Goal: Task Accomplishment & Management: Manage account settings

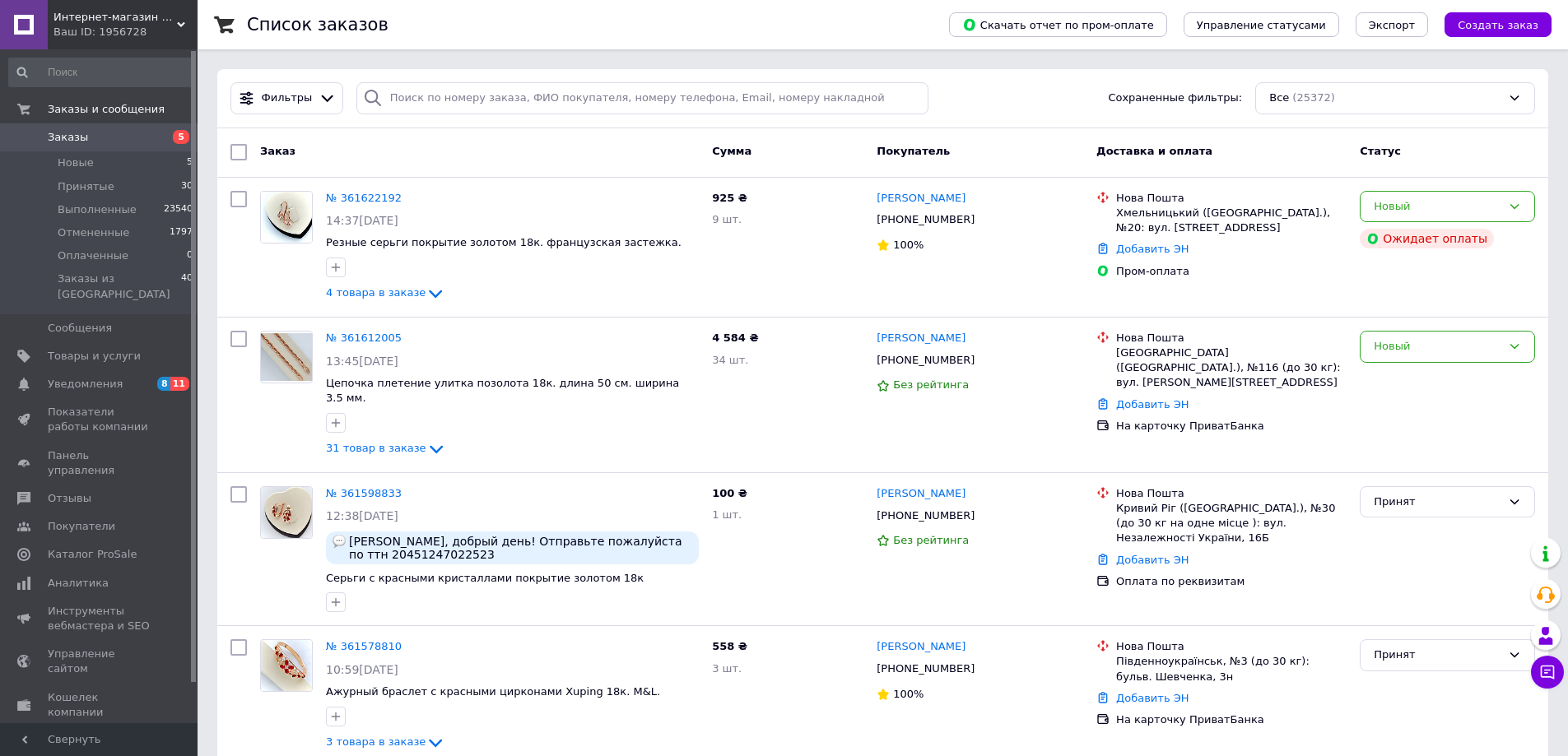
click at [75, 138] on span "Заказы" at bounding box center [68, 137] width 41 height 15
click at [344, 201] on link "№ 361622192" at bounding box center [363, 197] width 76 height 12
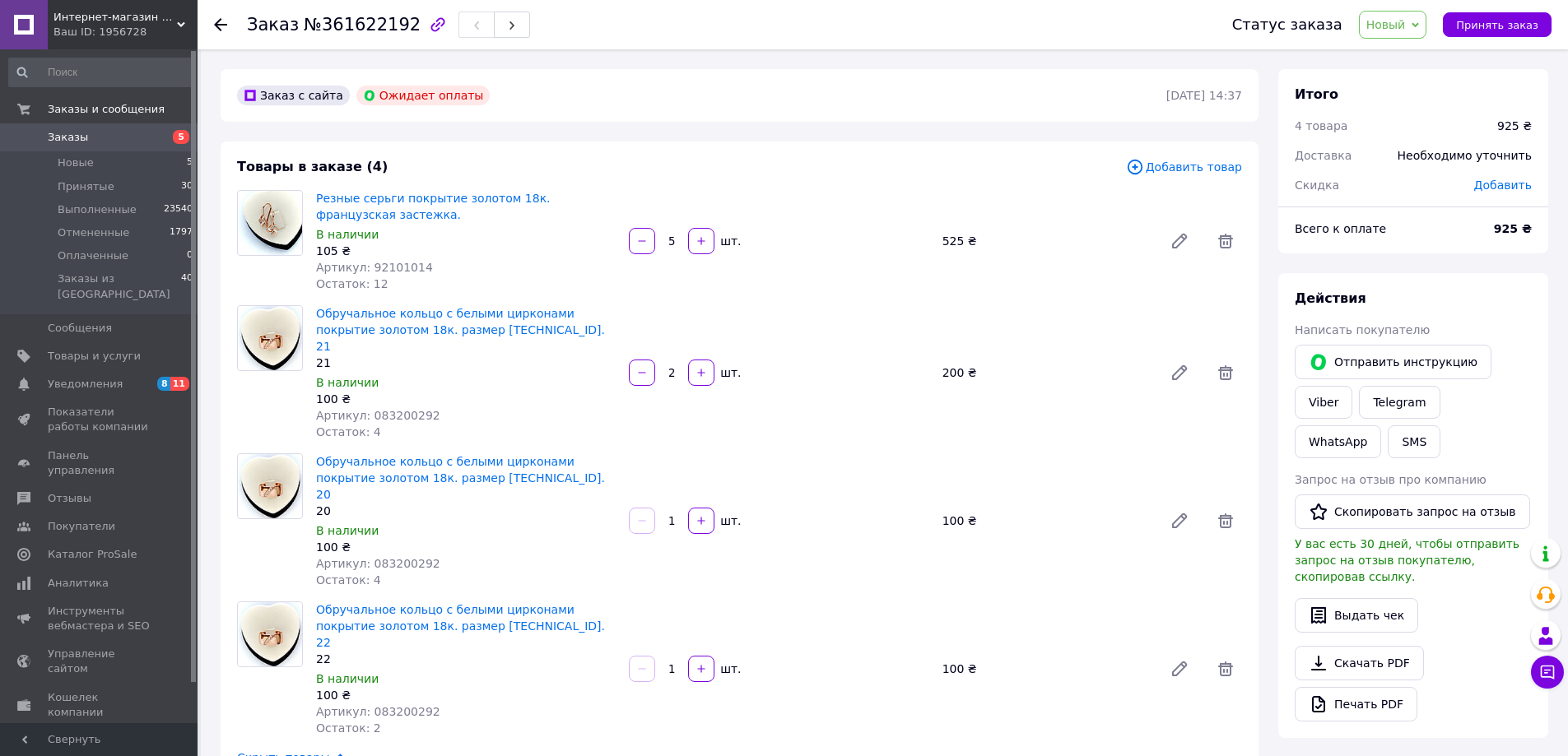
click at [1508, 181] on span "Добавить" at bounding box center [1503, 185] width 57 height 13
click at [1469, 254] on div "₴" at bounding box center [1474, 252] width 19 height 18
click at [1481, 313] on li "%" at bounding box center [1484, 318] width 65 height 31
click at [1419, 248] on input "text" at bounding box center [1395, 252] width 97 height 33
type input "3"
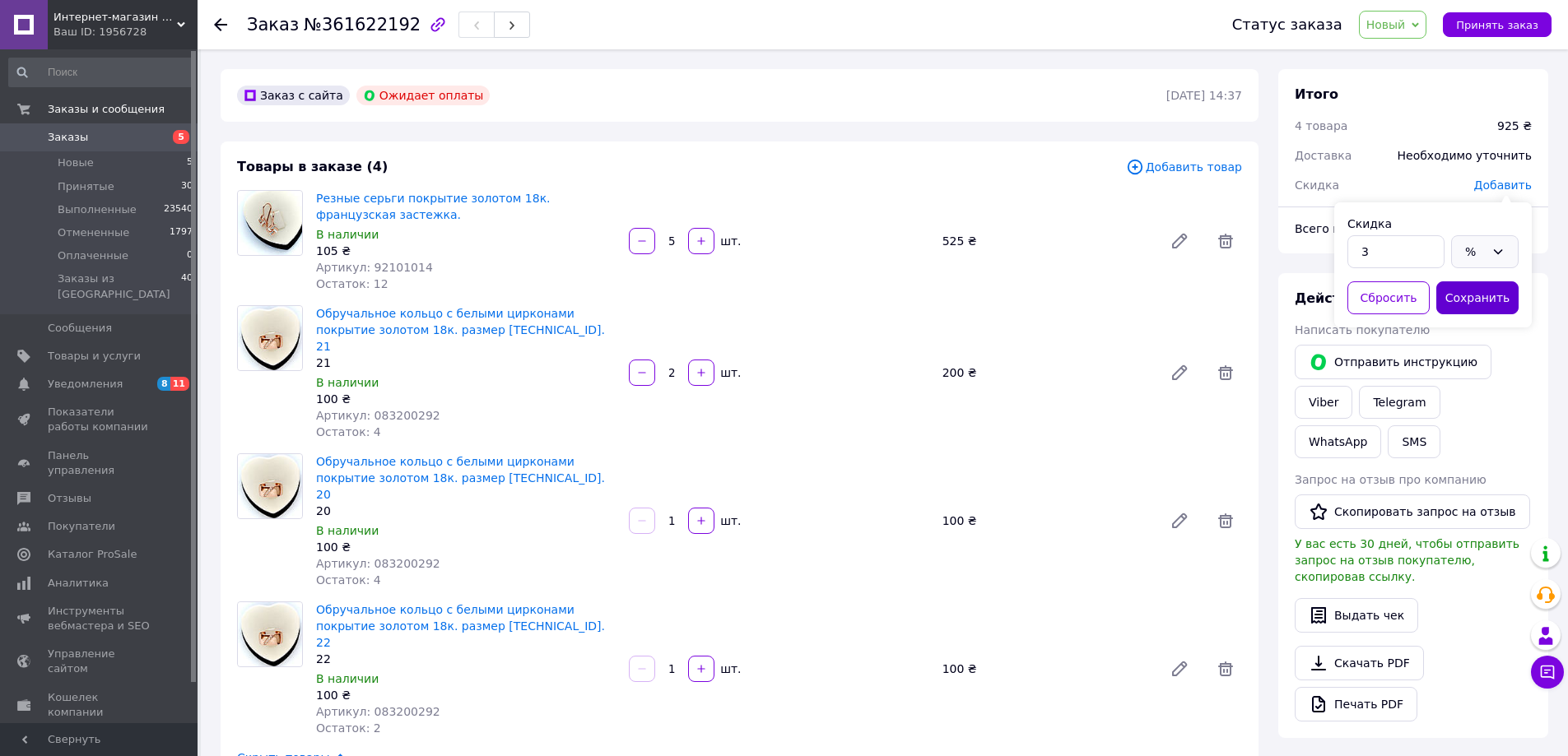
click at [1470, 309] on button "Сохранить" at bounding box center [1477, 298] width 82 height 33
click at [85, 183] on span "Принятые" at bounding box center [86, 186] width 57 height 15
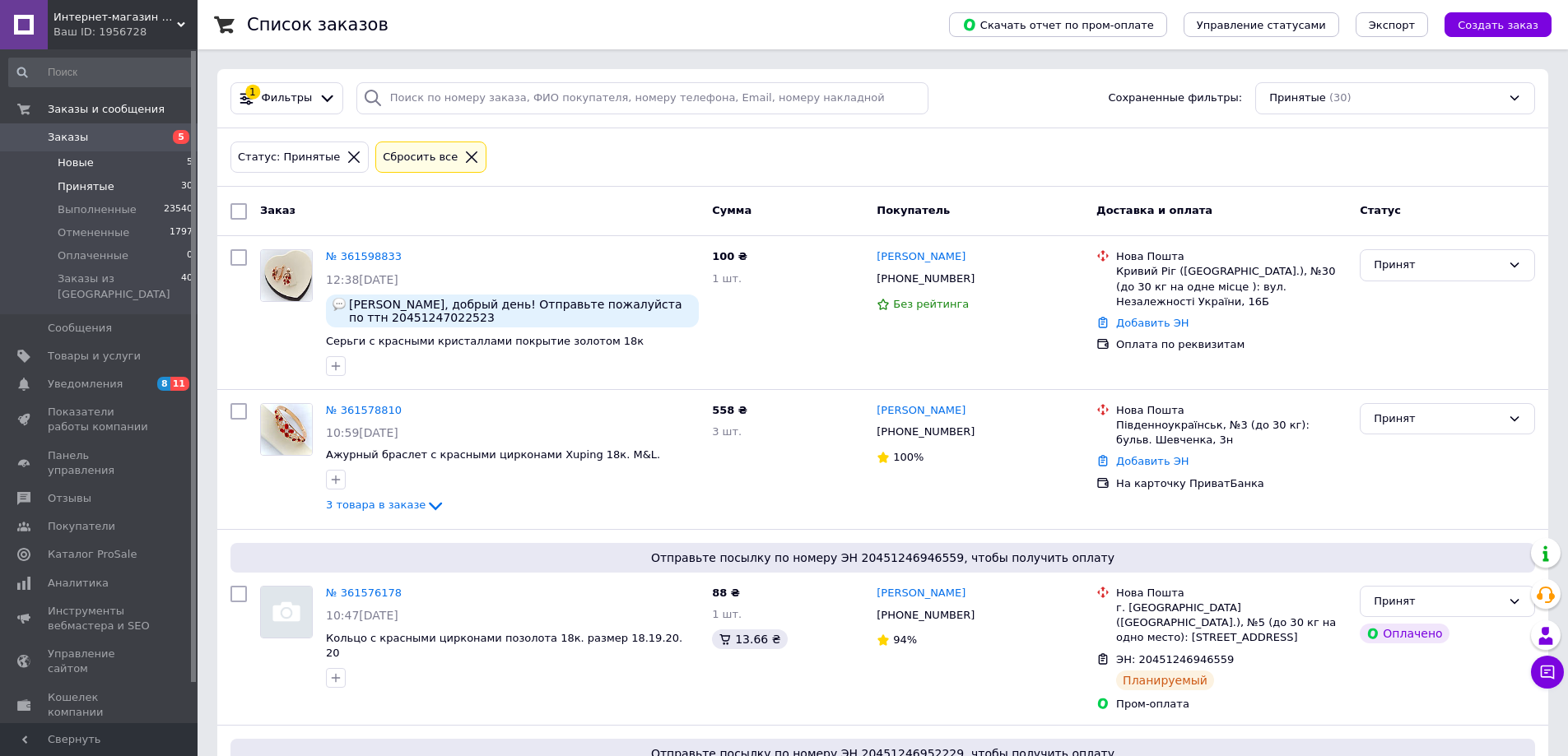
click at [87, 164] on span "Новые" at bounding box center [75, 163] width 36 height 15
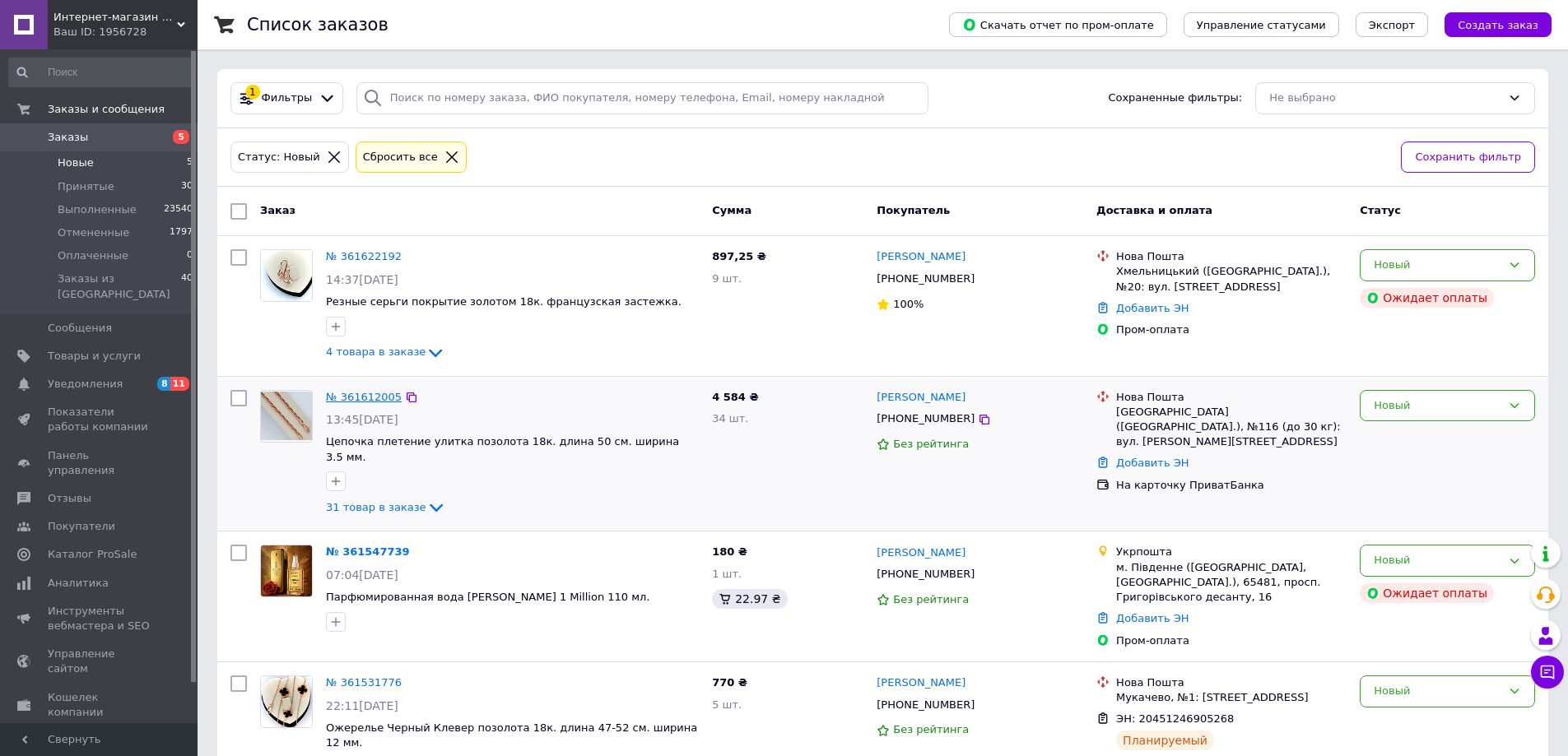
click at [356, 394] on link "№ 361612005" at bounding box center [363, 396] width 76 height 12
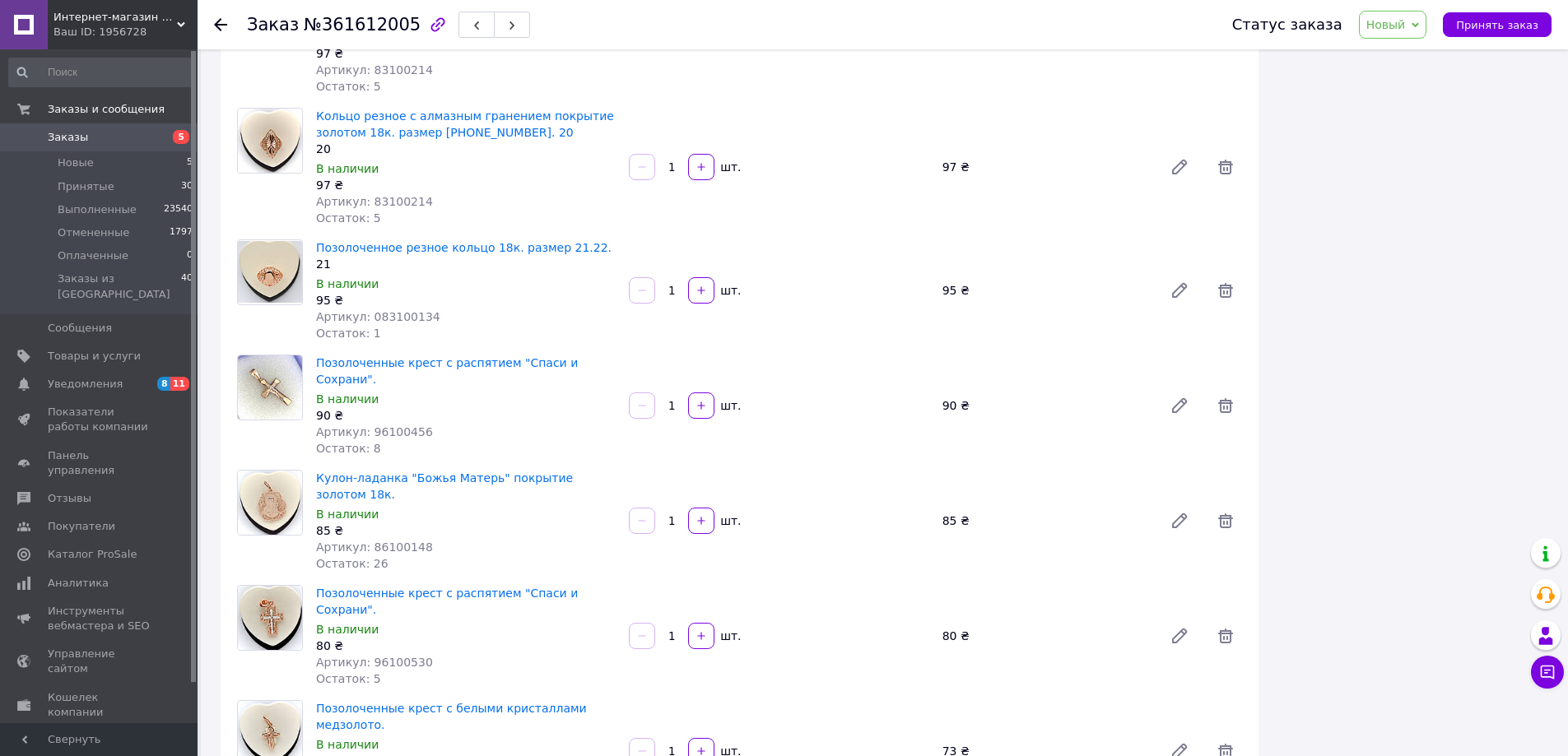
scroll to position [3207, 0]
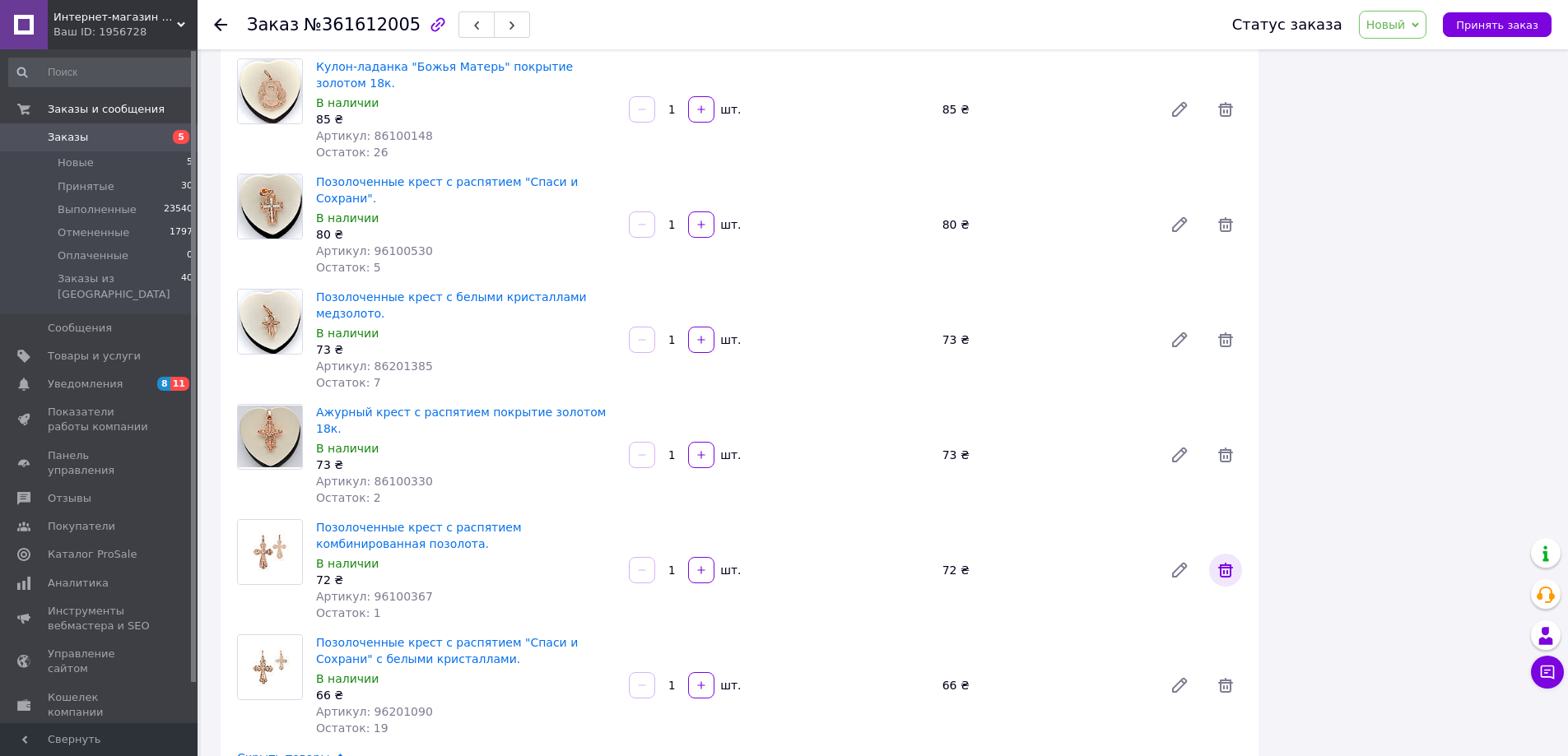
click at [1221, 562] on icon at bounding box center [1225, 570] width 15 height 15
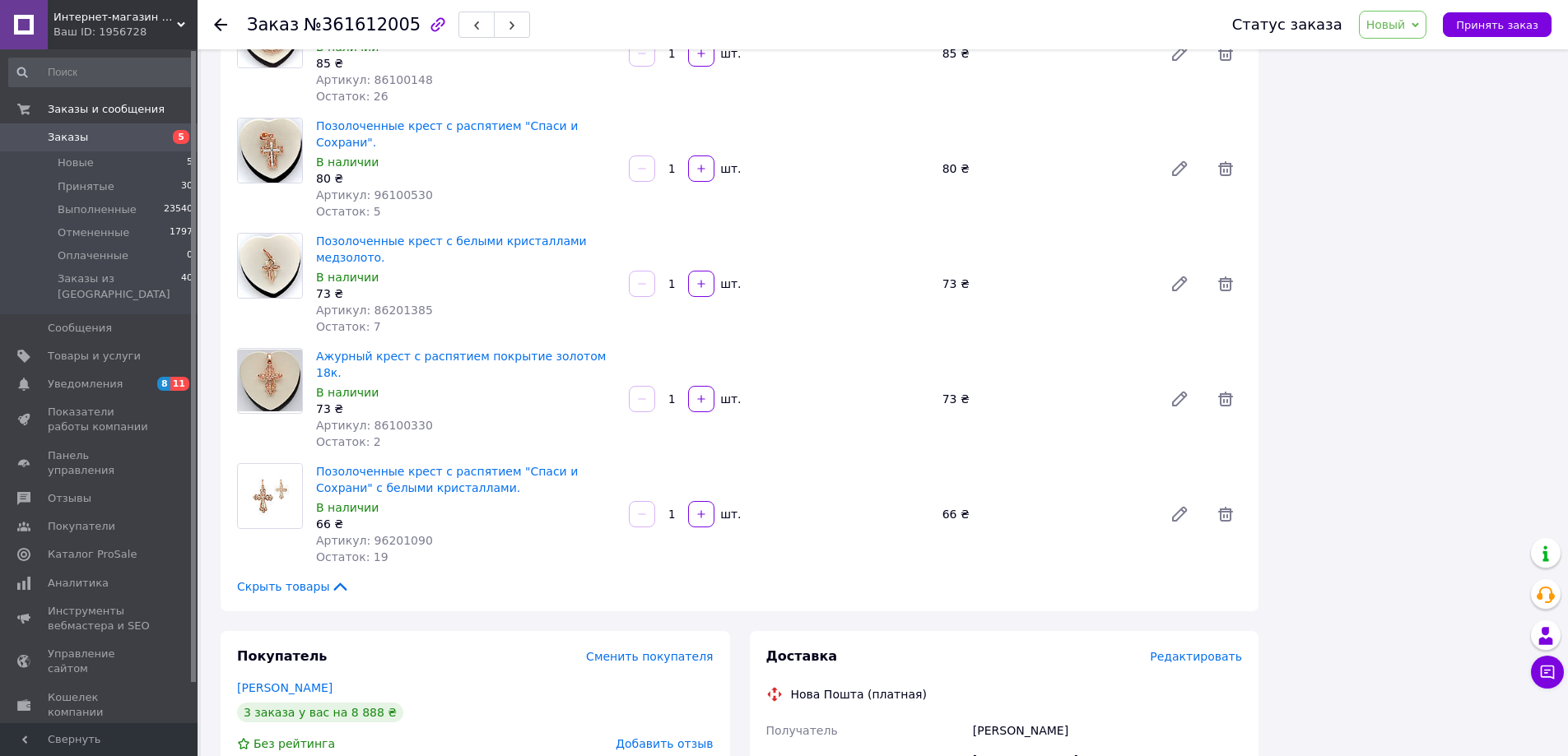
scroll to position [3290, 0]
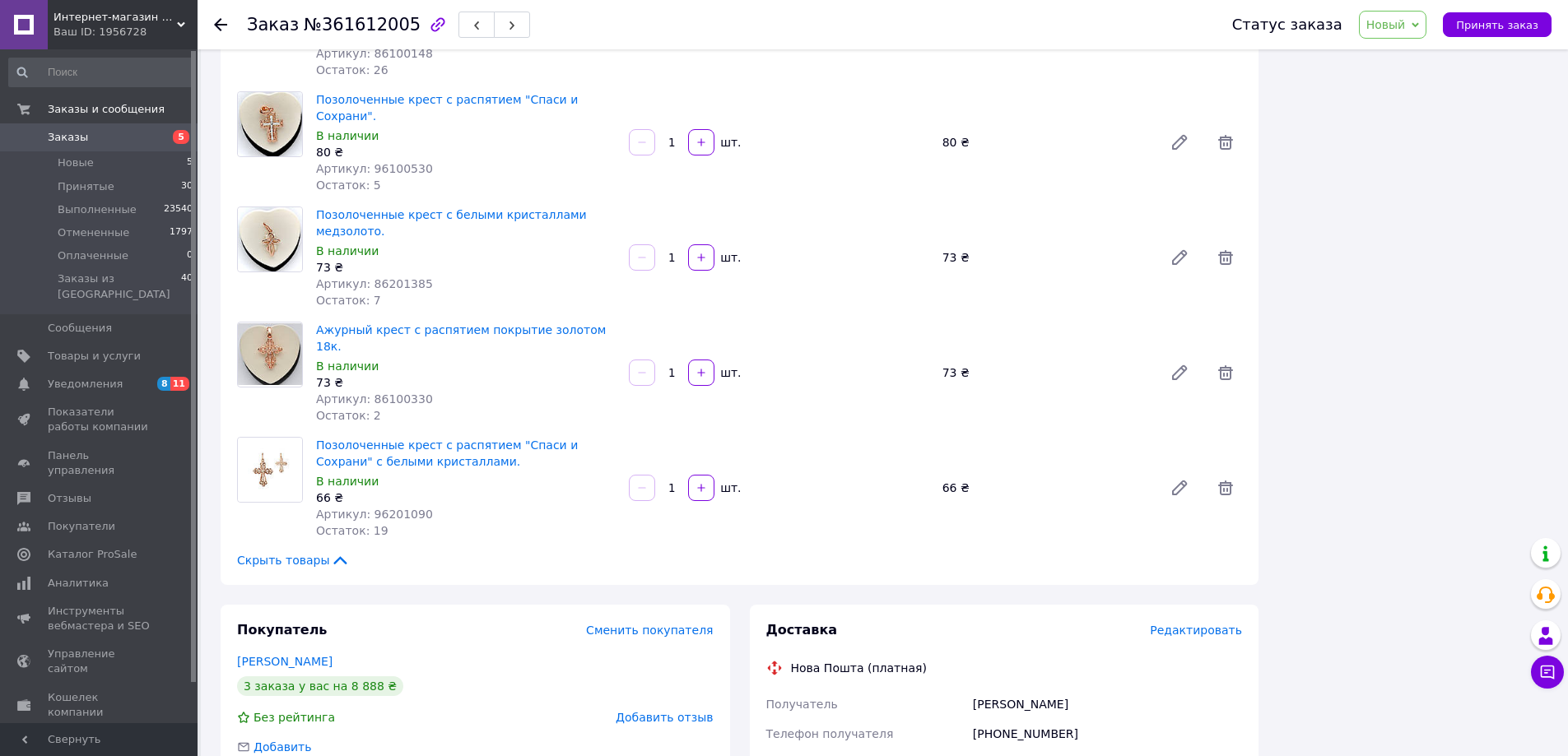
click at [1031, 719] on div "[PHONE_NUMBER]" at bounding box center [1107, 734] width 276 height 30
copy div "380680400229"
click at [989, 690] on div "[PERSON_NAME]" at bounding box center [1107, 704] width 276 height 30
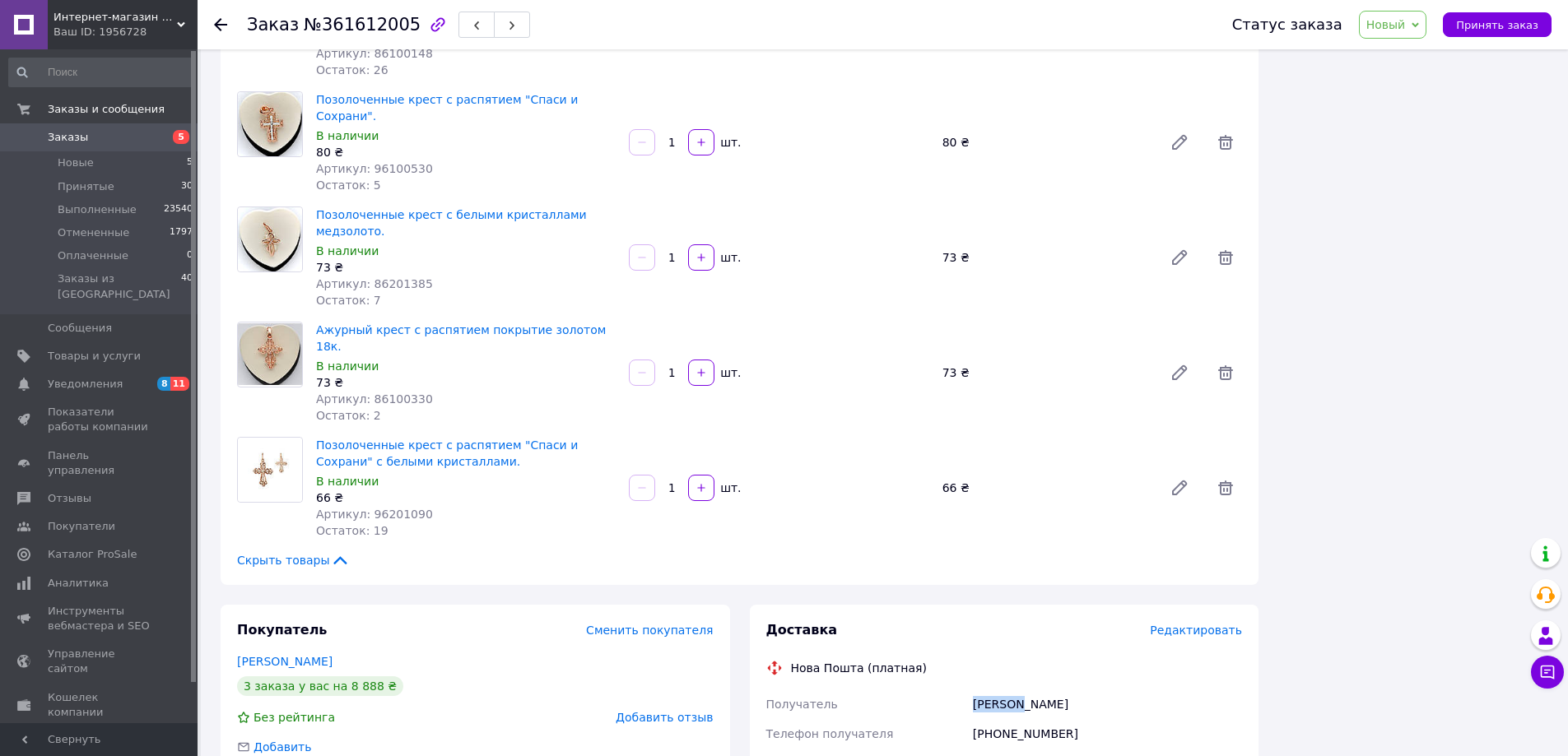
copy div "[PERSON_NAME]"
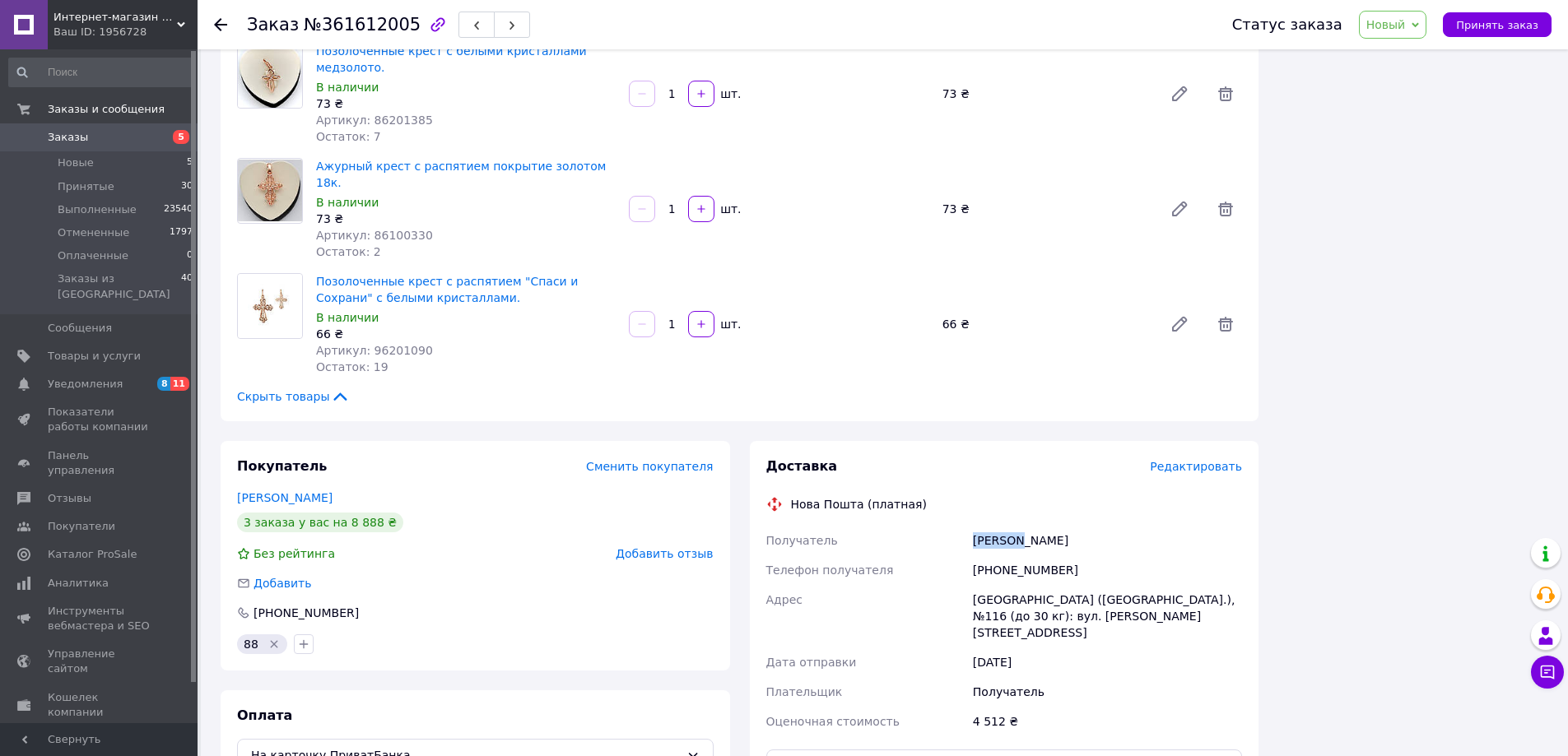
scroll to position [3455, 0]
click at [957, 749] on input "text" at bounding box center [1004, 765] width 477 height 33
paste input "20451247314330"
type input "20451247314330"
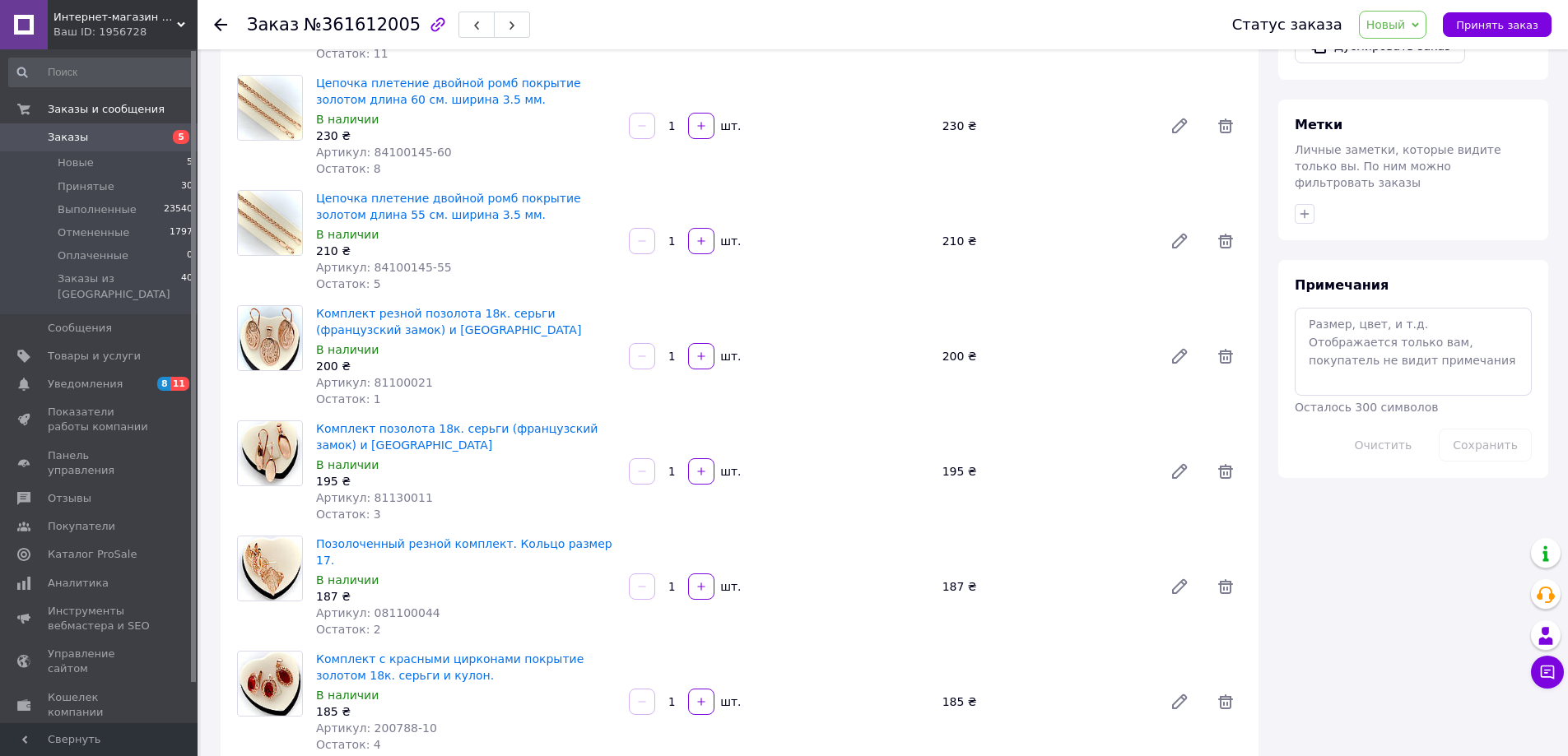
scroll to position [329, 0]
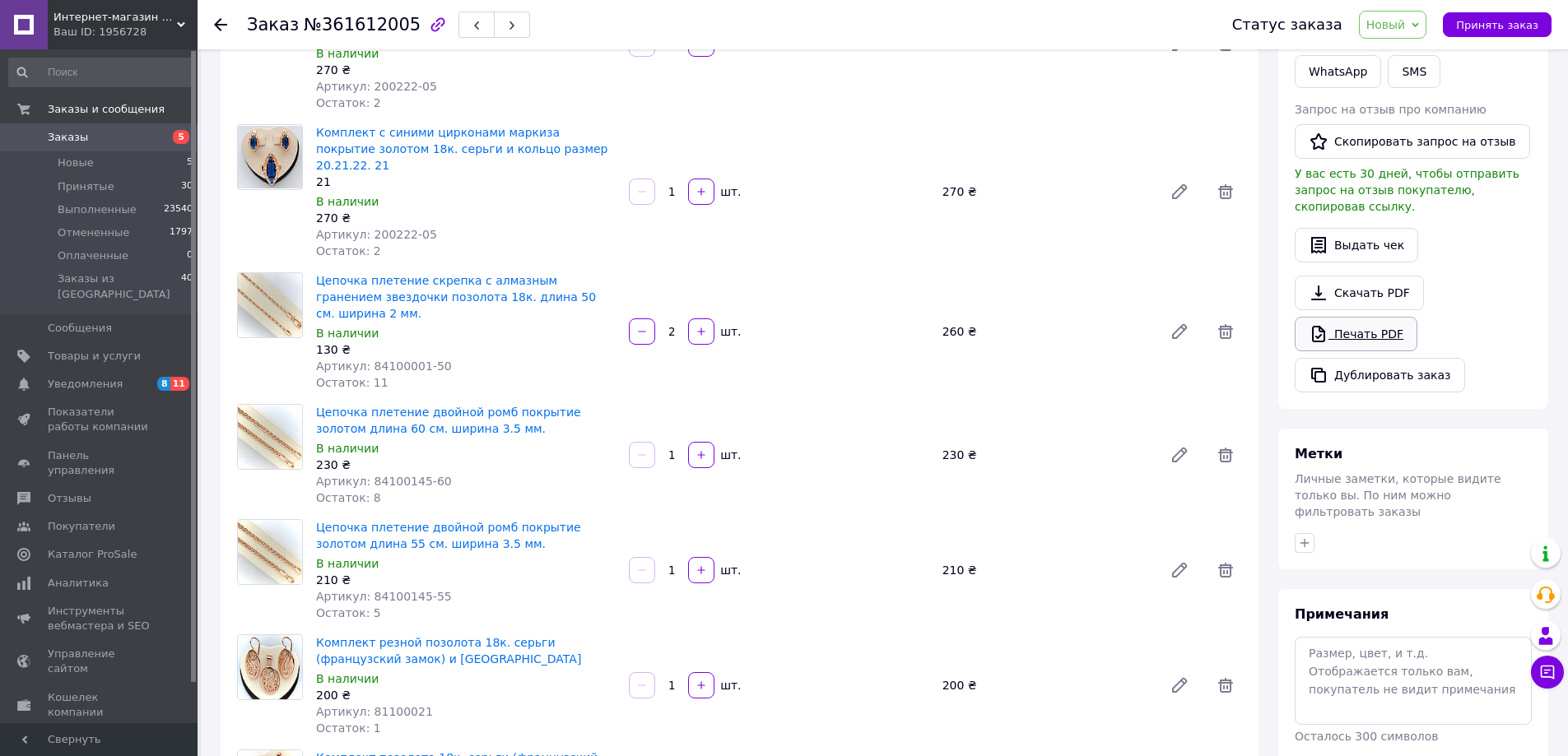
click at [1339, 318] on link "Печать PDF" at bounding box center [1355, 333] width 123 height 34
click at [87, 191] on span "Принятые" at bounding box center [86, 186] width 57 height 15
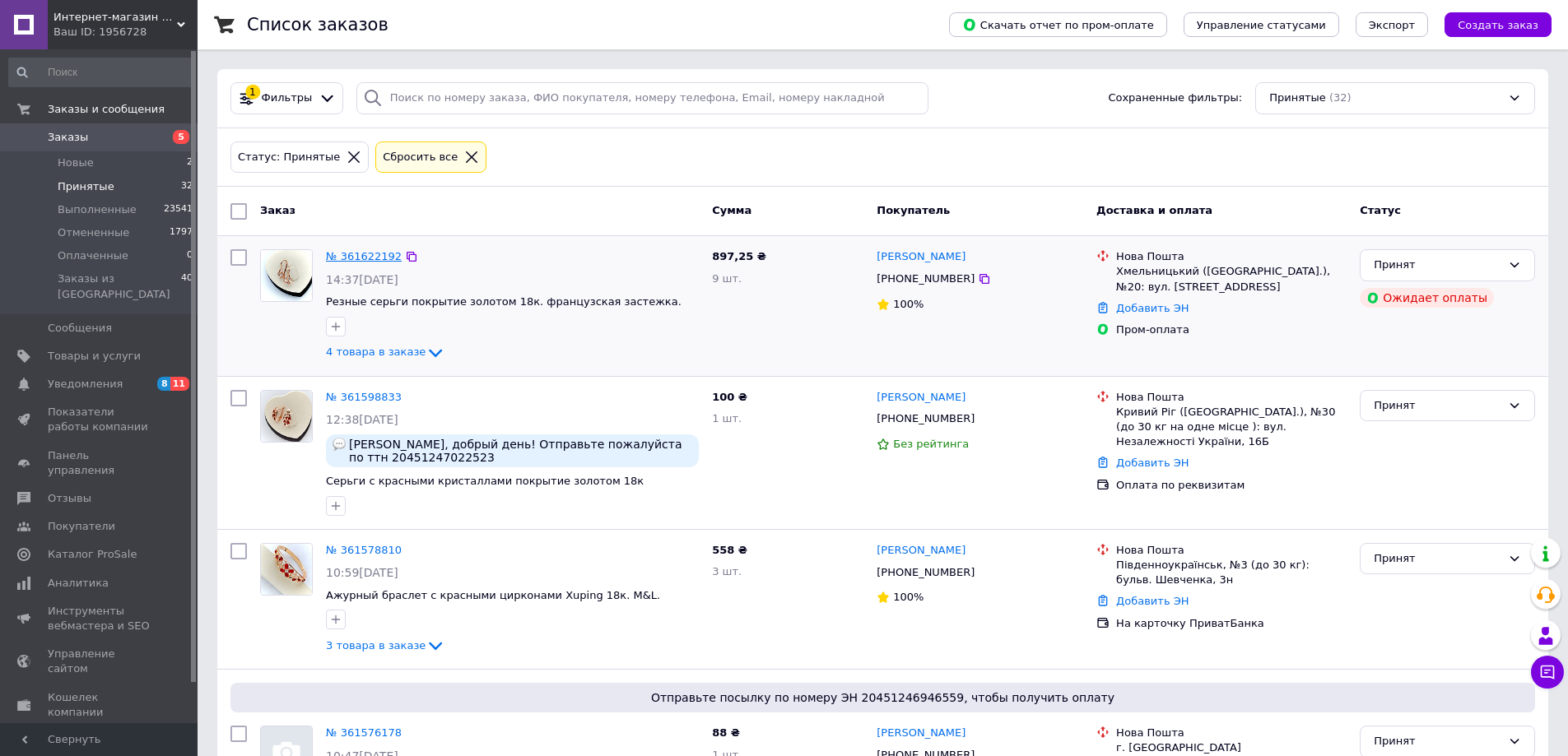
click at [370, 259] on link "№ 361622192" at bounding box center [363, 255] width 76 height 12
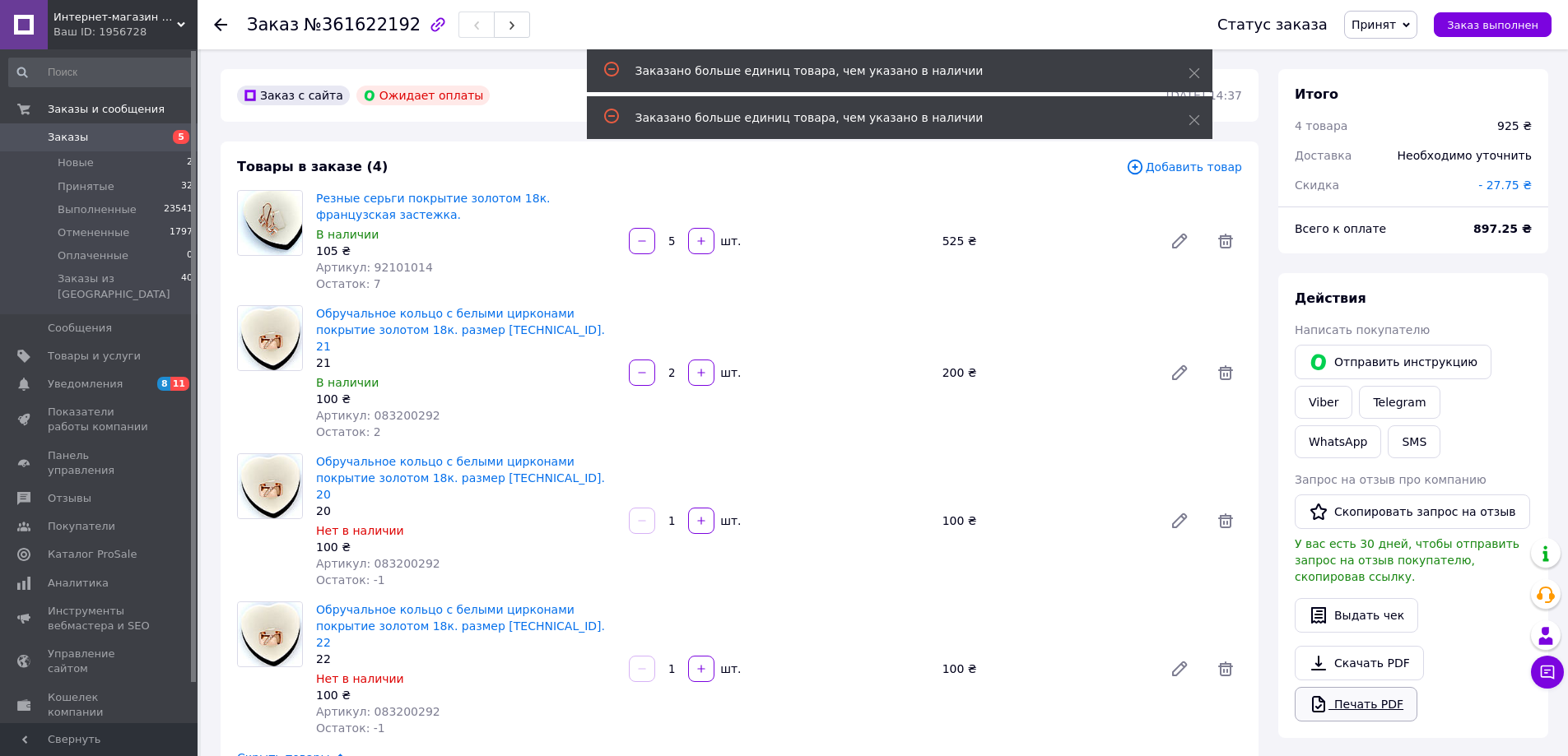
click at [1374, 687] on link "Печать PDF" at bounding box center [1355, 703] width 123 height 34
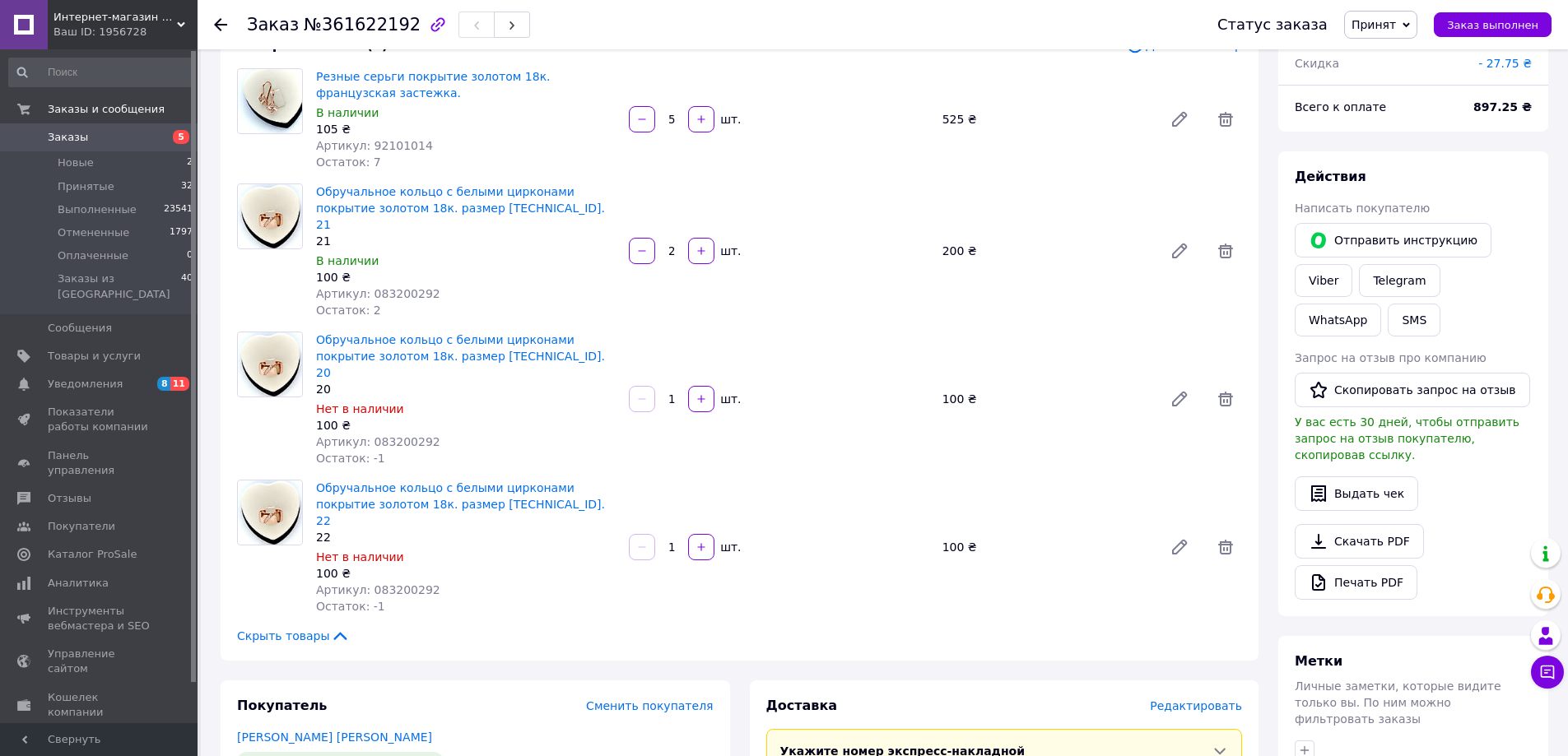
scroll to position [82, 0]
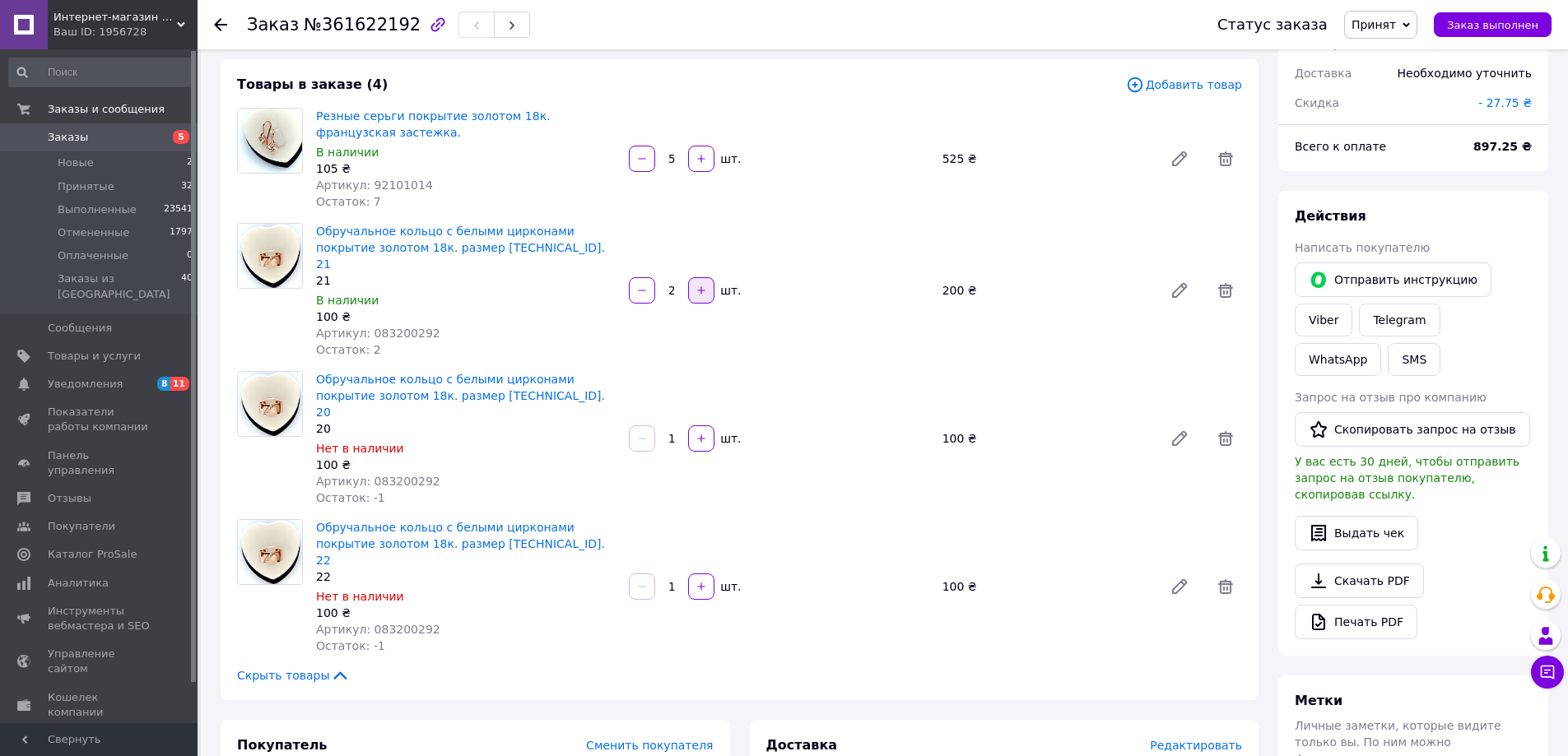
click at [704, 286] on icon "button" at bounding box center [701, 290] width 11 height 11
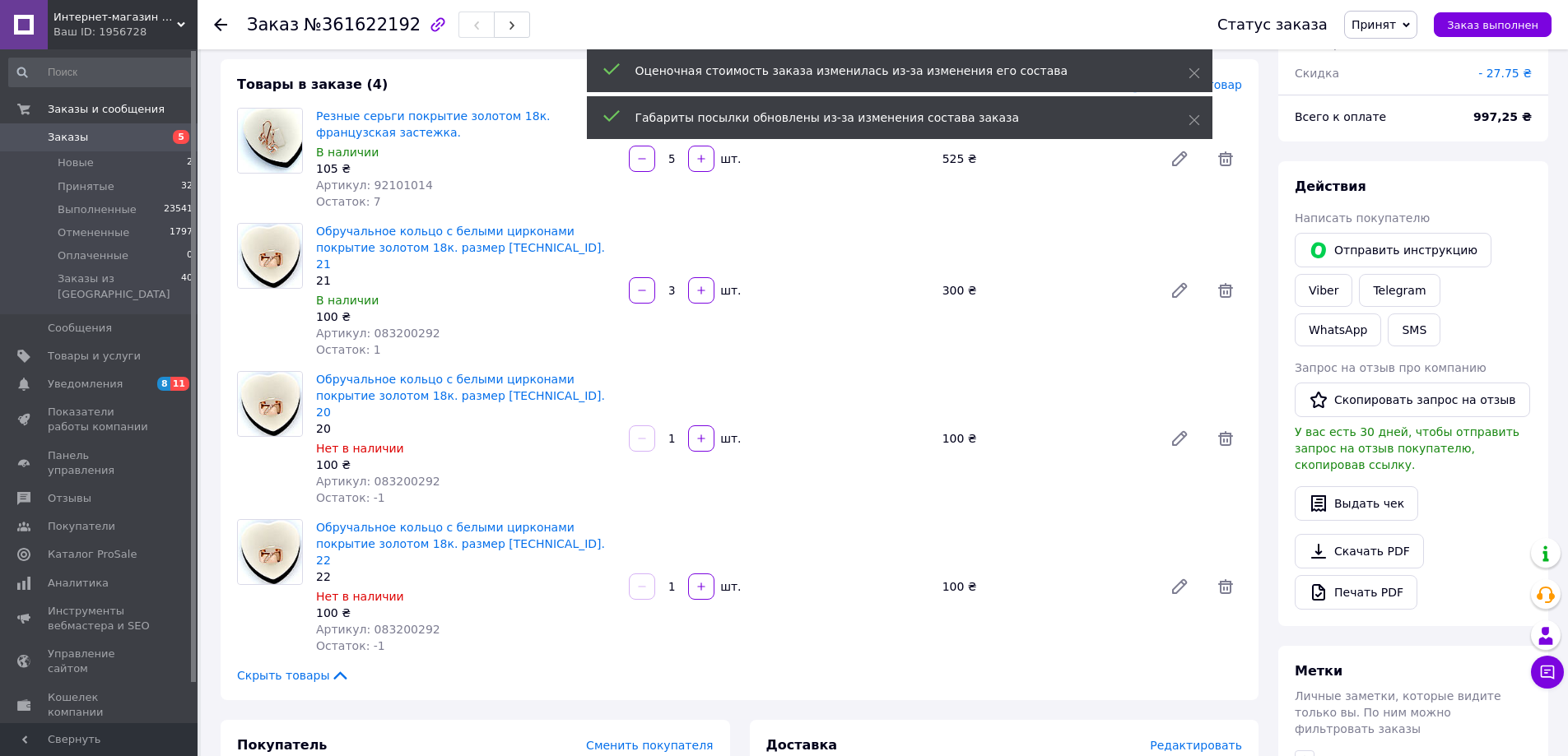
click at [702, 285] on icon "button" at bounding box center [701, 290] width 11 height 11
click at [645, 285] on icon "button" at bounding box center [642, 290] width 11 height 11
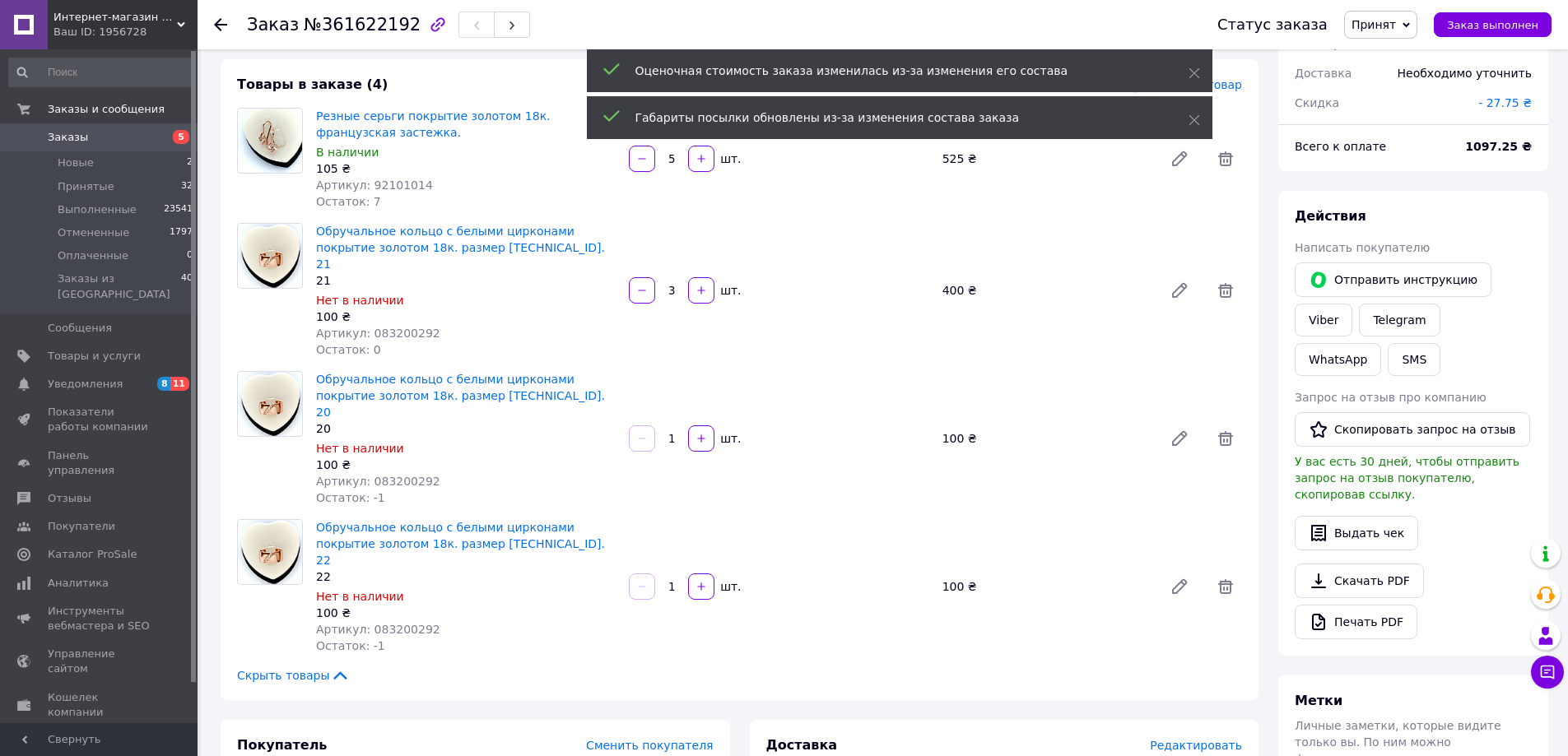
click at [645, 285] on icon "button" at bounding box center [642, 290] width 11 height 11
type input "2"
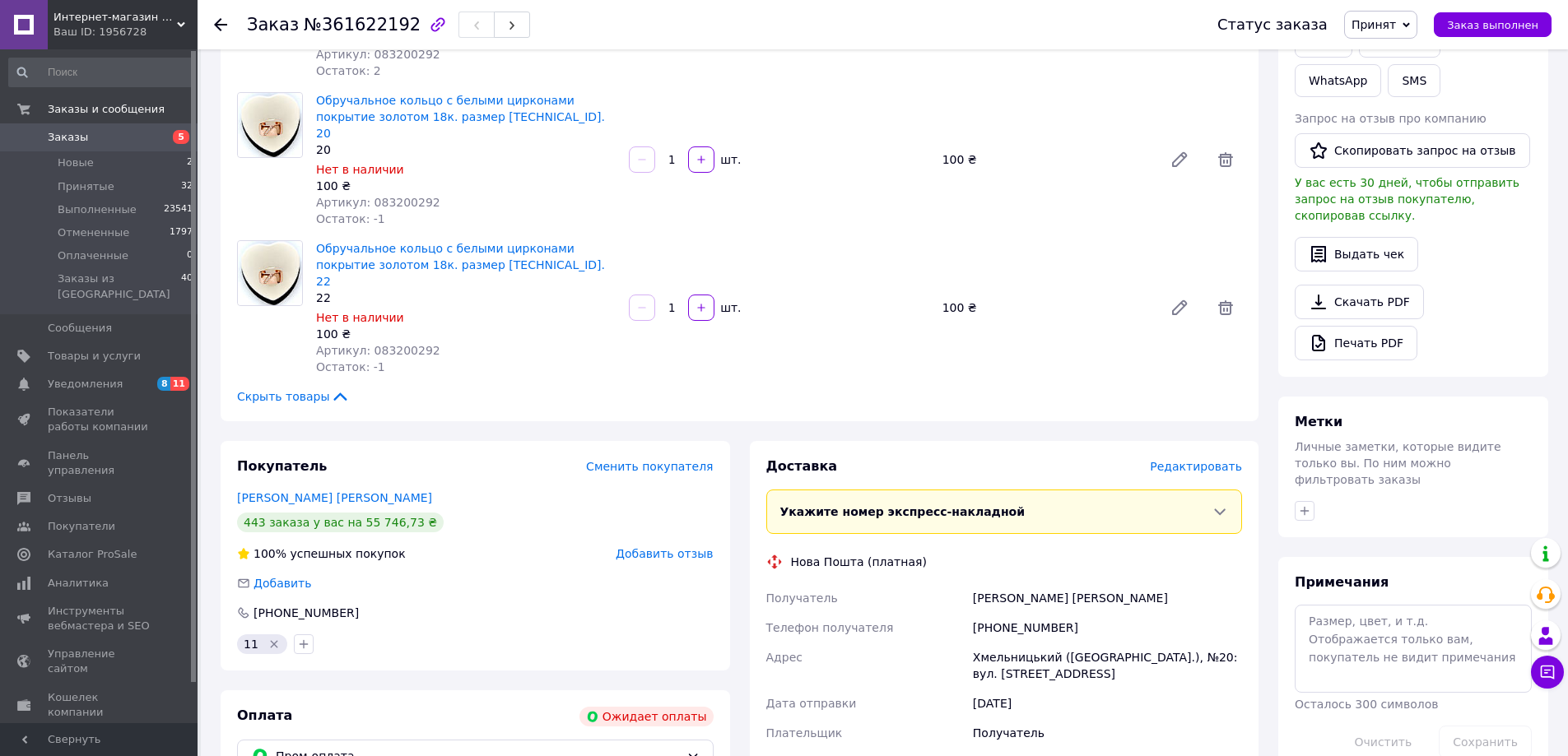
scroll to position [493, 0]
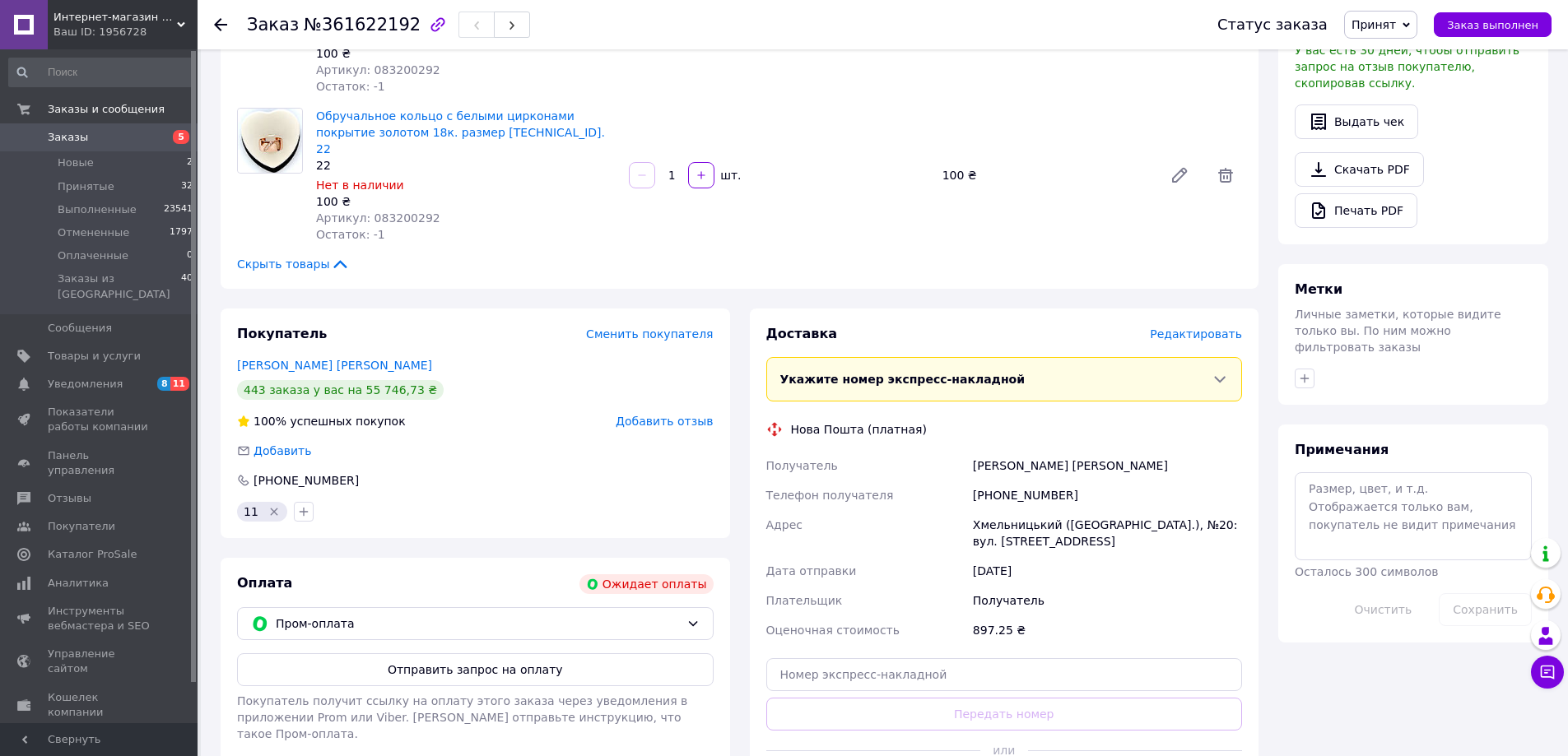
click at [1004, 480] on div "[PHONE_NUMBER]" at bounding box center [1107, 495] width 276 height 30
copy div "380673112467"
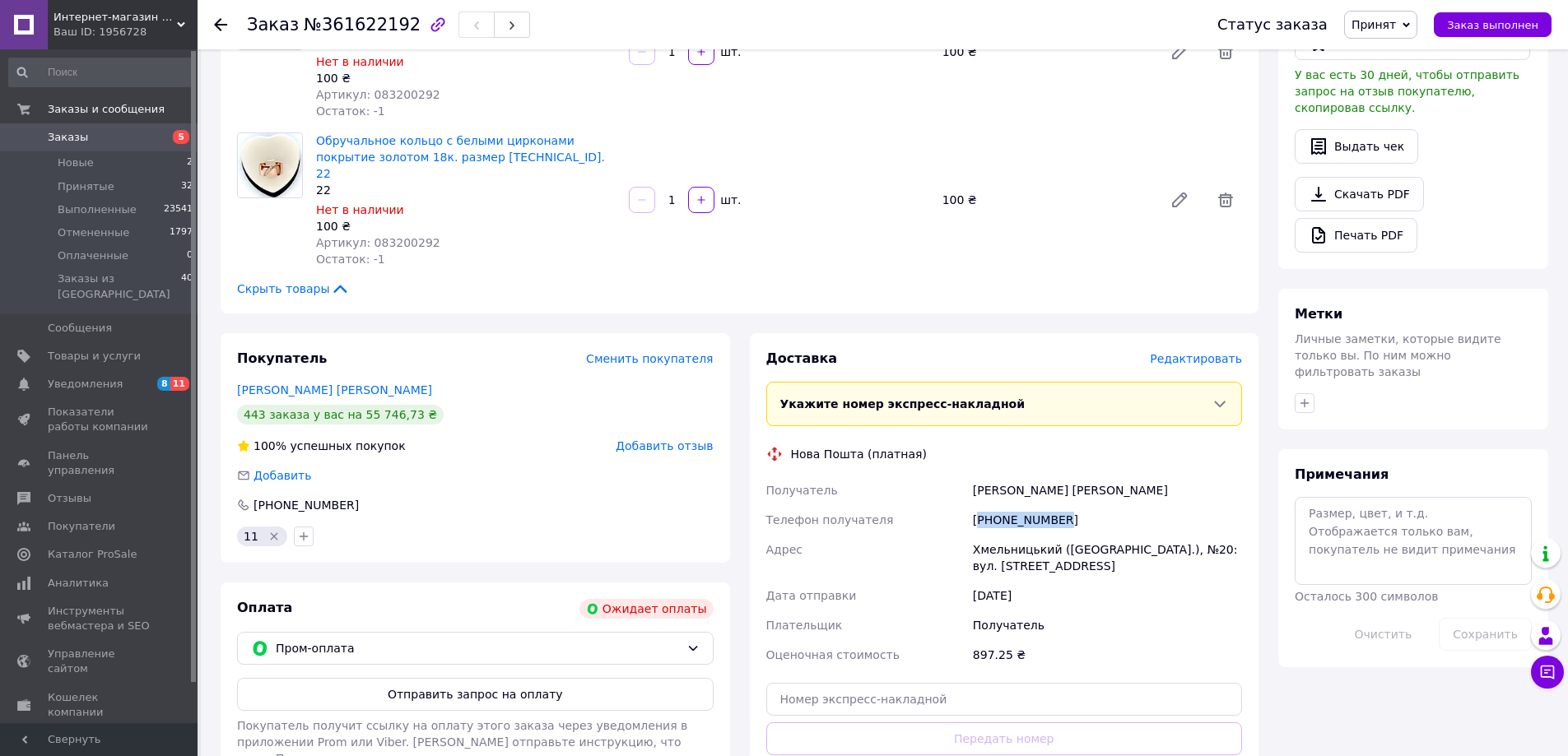
scroll to position [576, 0]
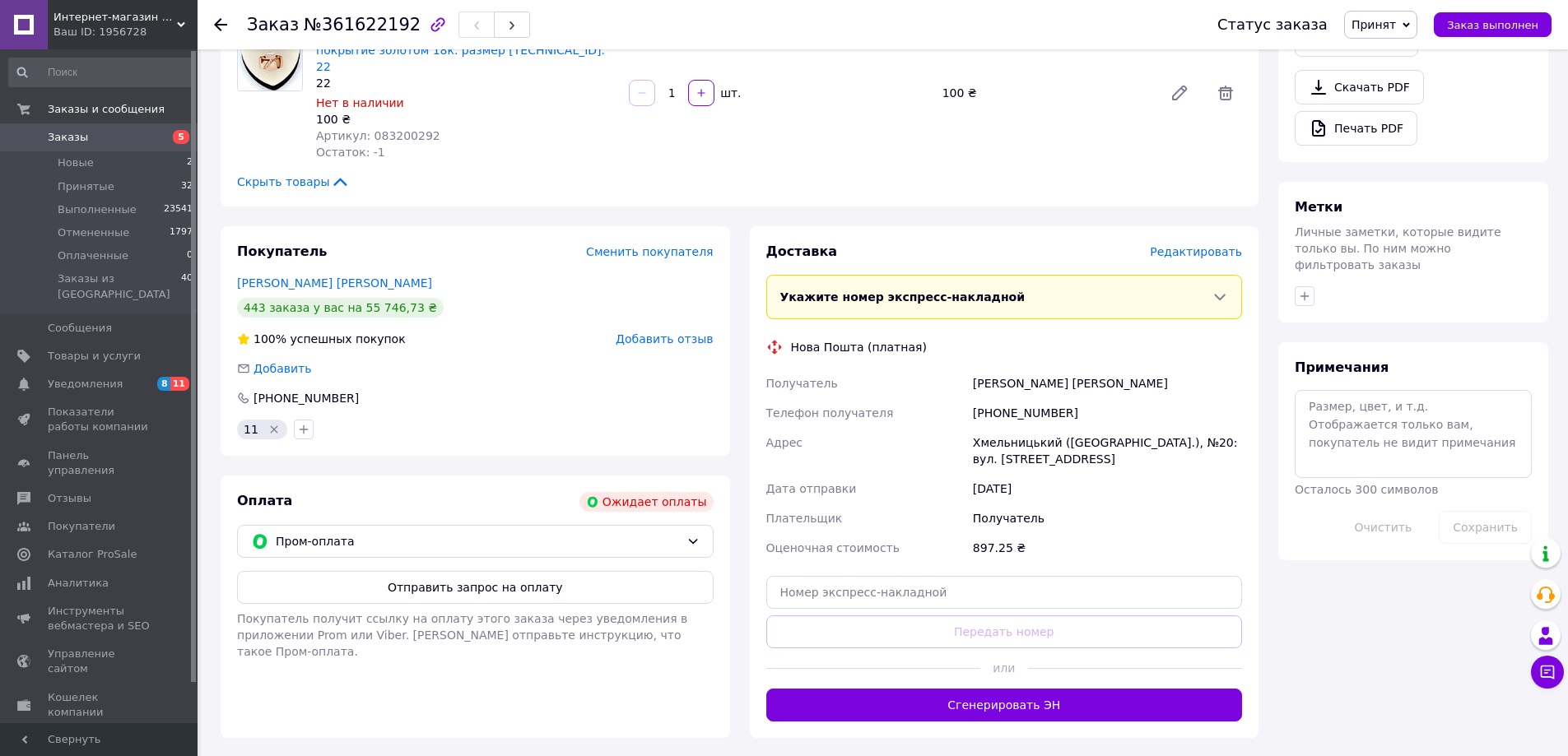
click at [989, 369] on div "[PERSON_NAME] [PERSON_NAME]" at bounding box center [1107, 384] width 276 height 30
copy div "Сівко"
click at [1034, 369] on div "[PERSON_NAME] [PERSON_NAME]" at bounding box center [1107, 384] width 276 height 30
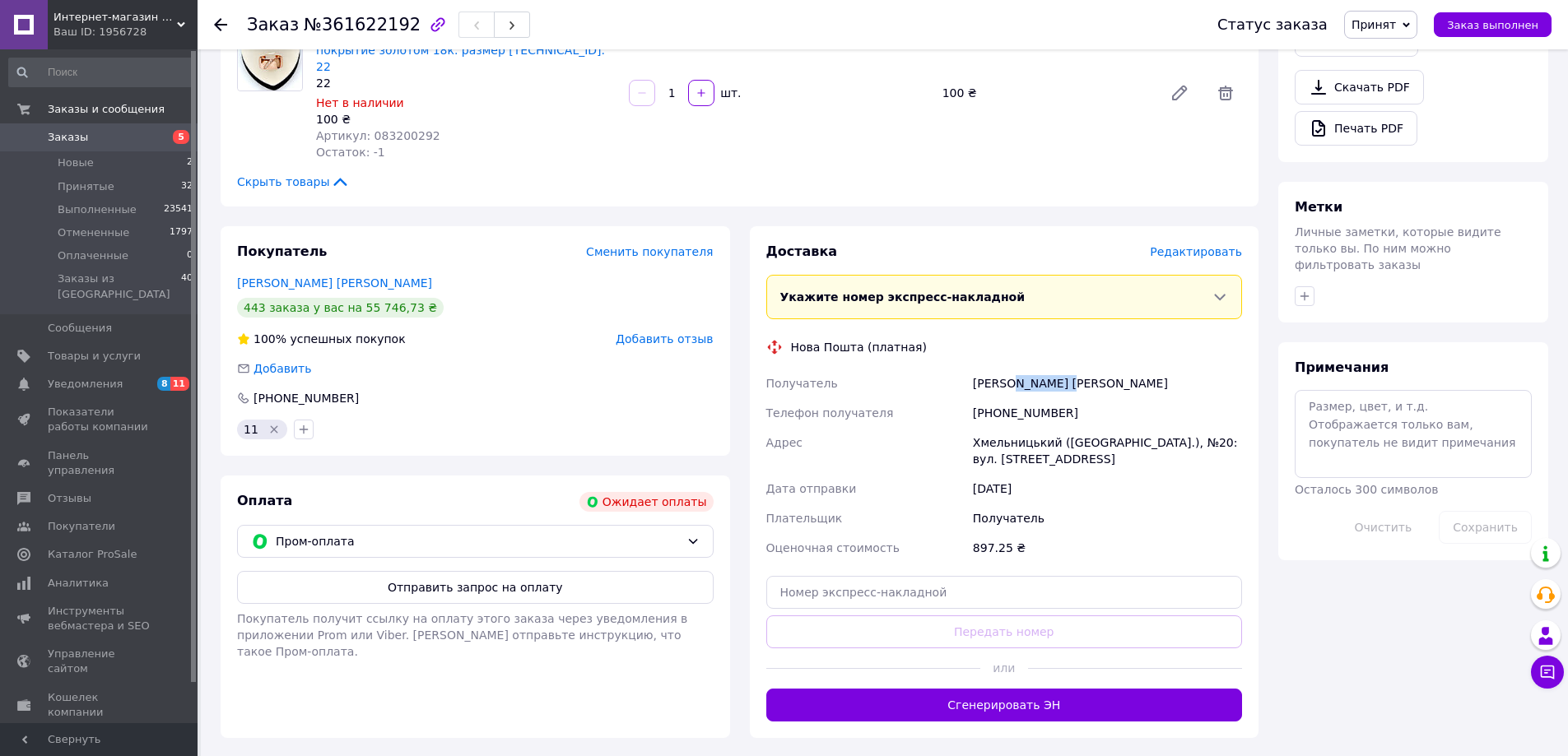
copy div "Валентина"
click at [995, 428] on div "Хмельницький ([GEOGRAPHIC_DATA].), №20: вул. [STREET_ADDRESS]" at bounding box center [1107, 451] width 276 height 46
copy div "Хмельницький"
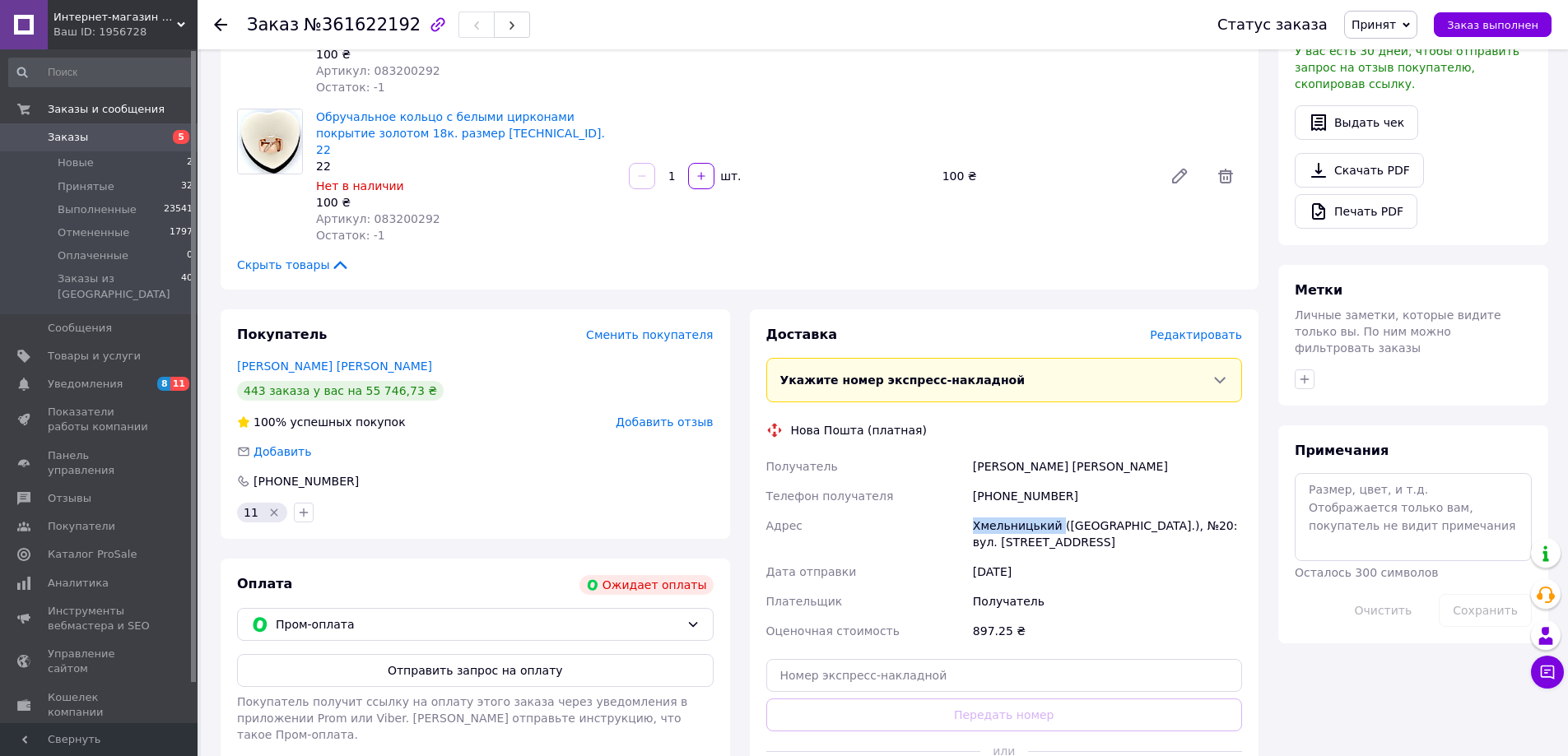
scroll to position [493, 0]
click at [838, 658] on input "text" at bounding box center [1004, 675] width 477 height 33
paste input "20451247325365"
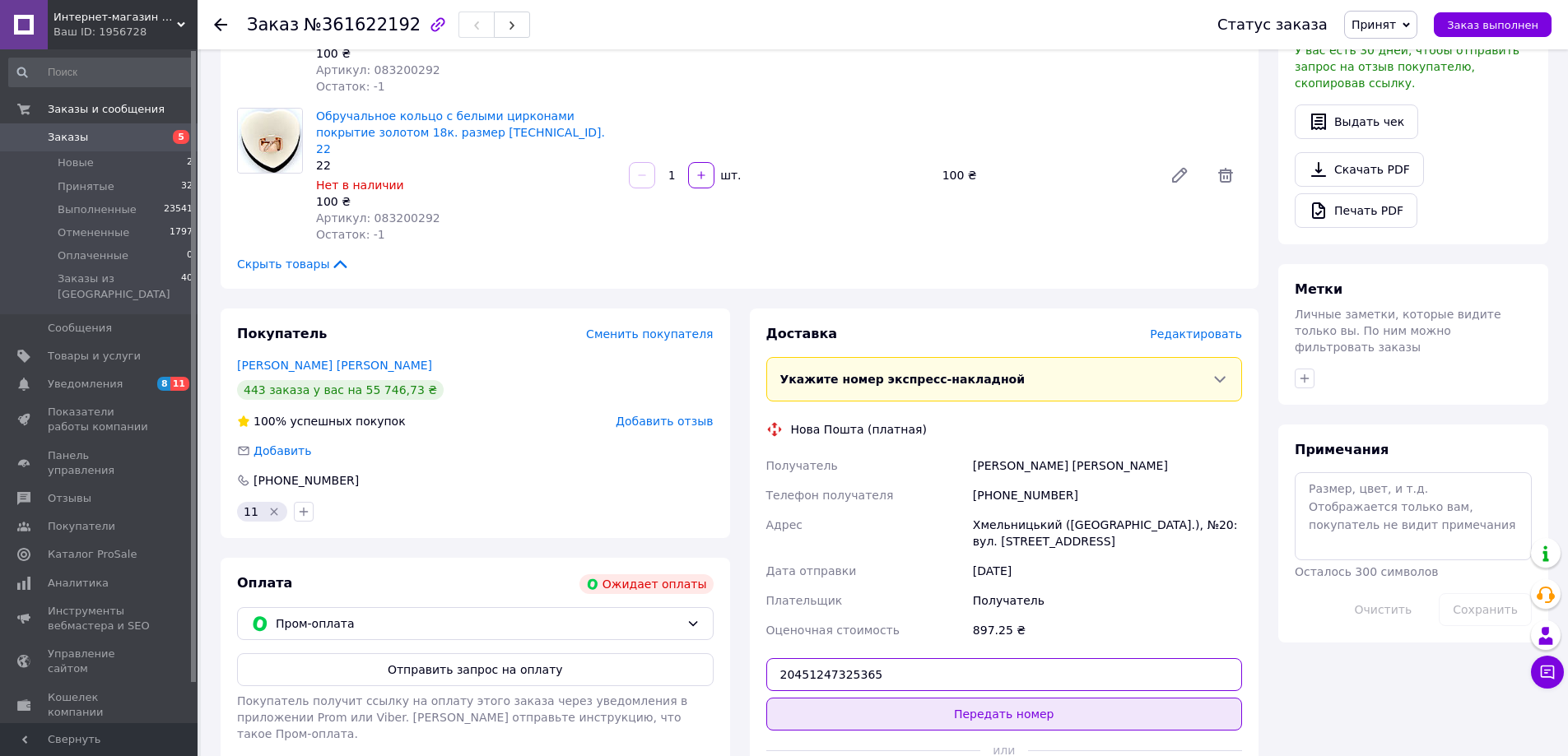
type input "20451247325365"
click at [860, 698] on button "Передать номер" at bounding box center [1004, 715] width 477 height 33
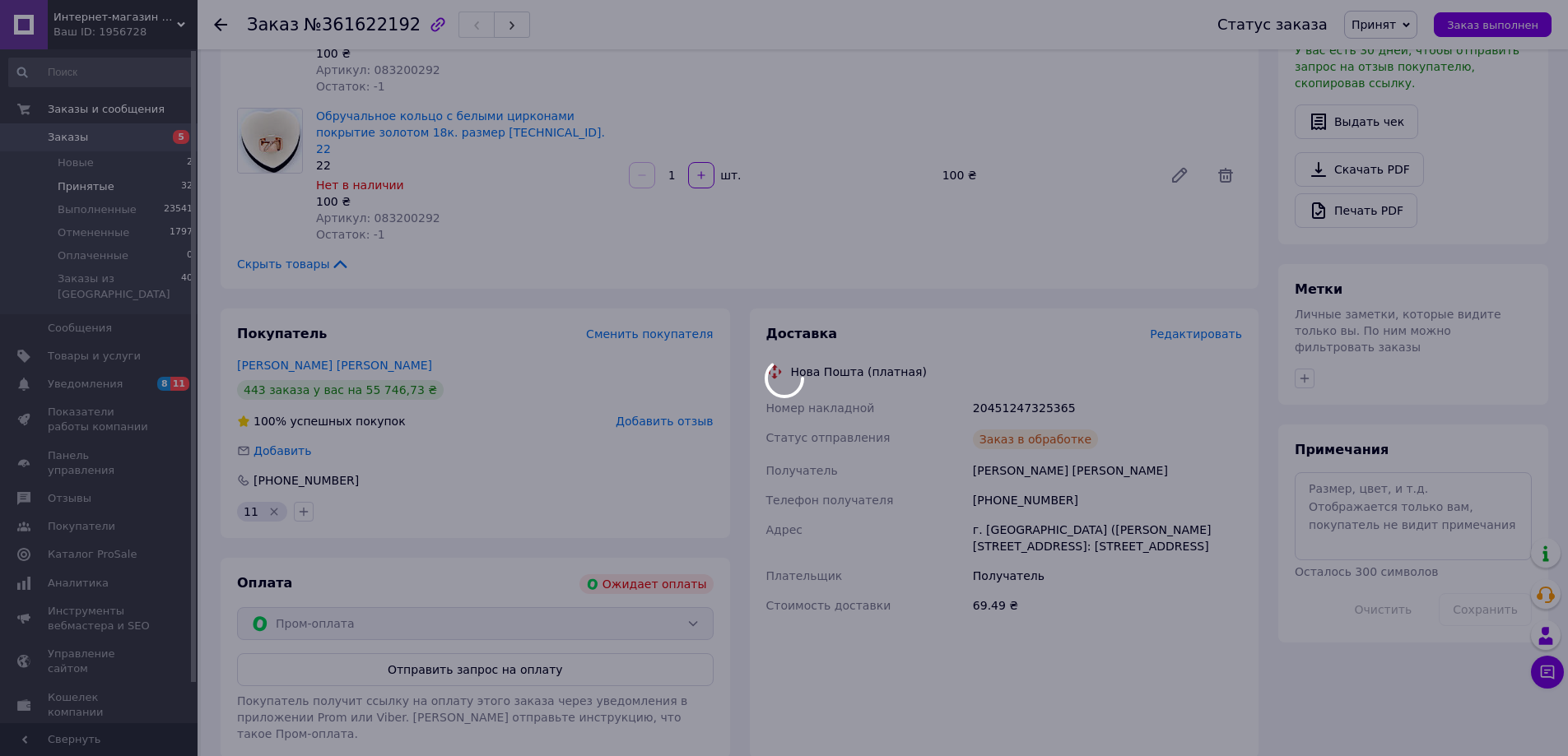
click at [89, 186] on span "Принятые" at bounding box center [86, 186] width 57 height 15
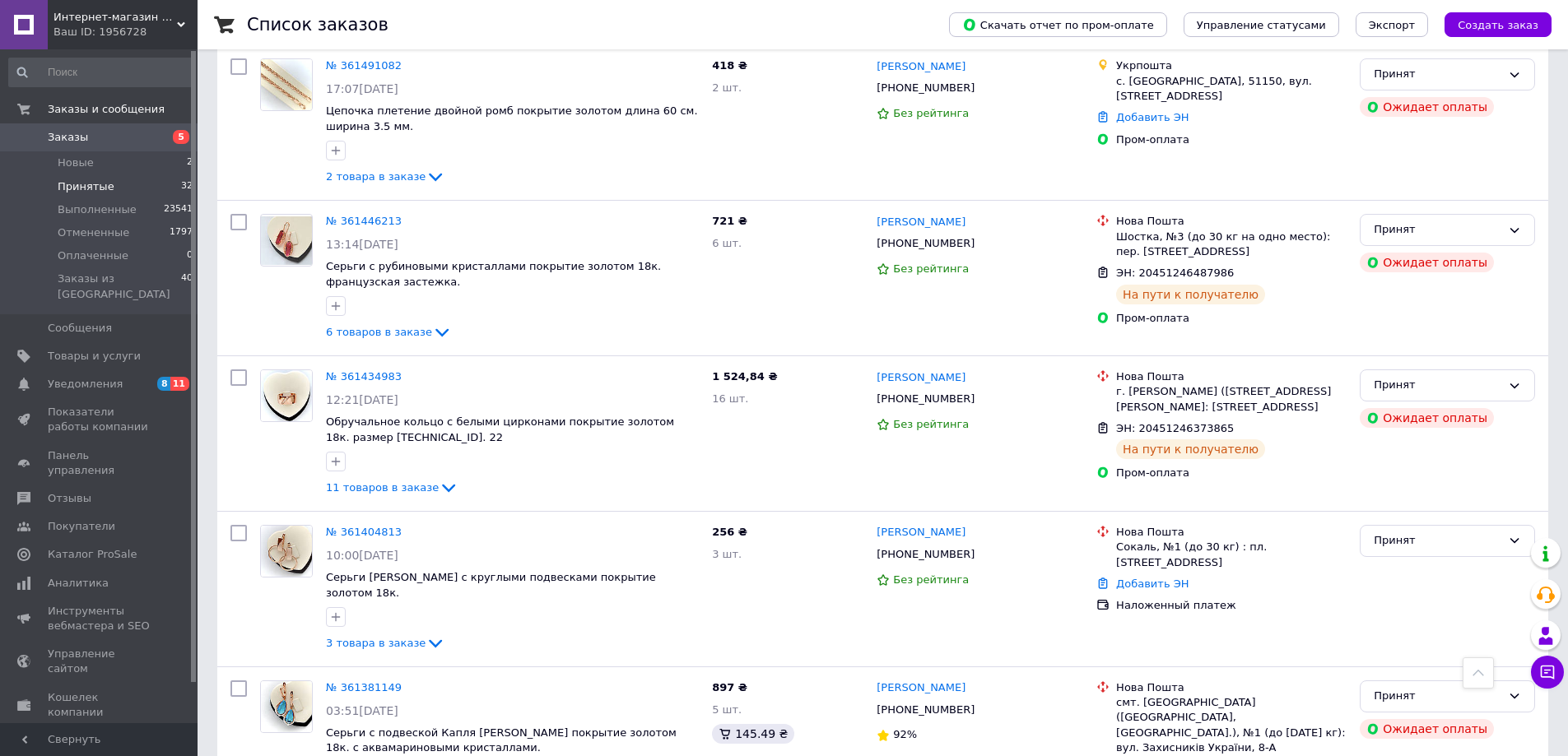
scroll to position [1645, 0]
click at [364, 524] on link "№ 361404813" at bounding box center [363, 529] width 76 height 12
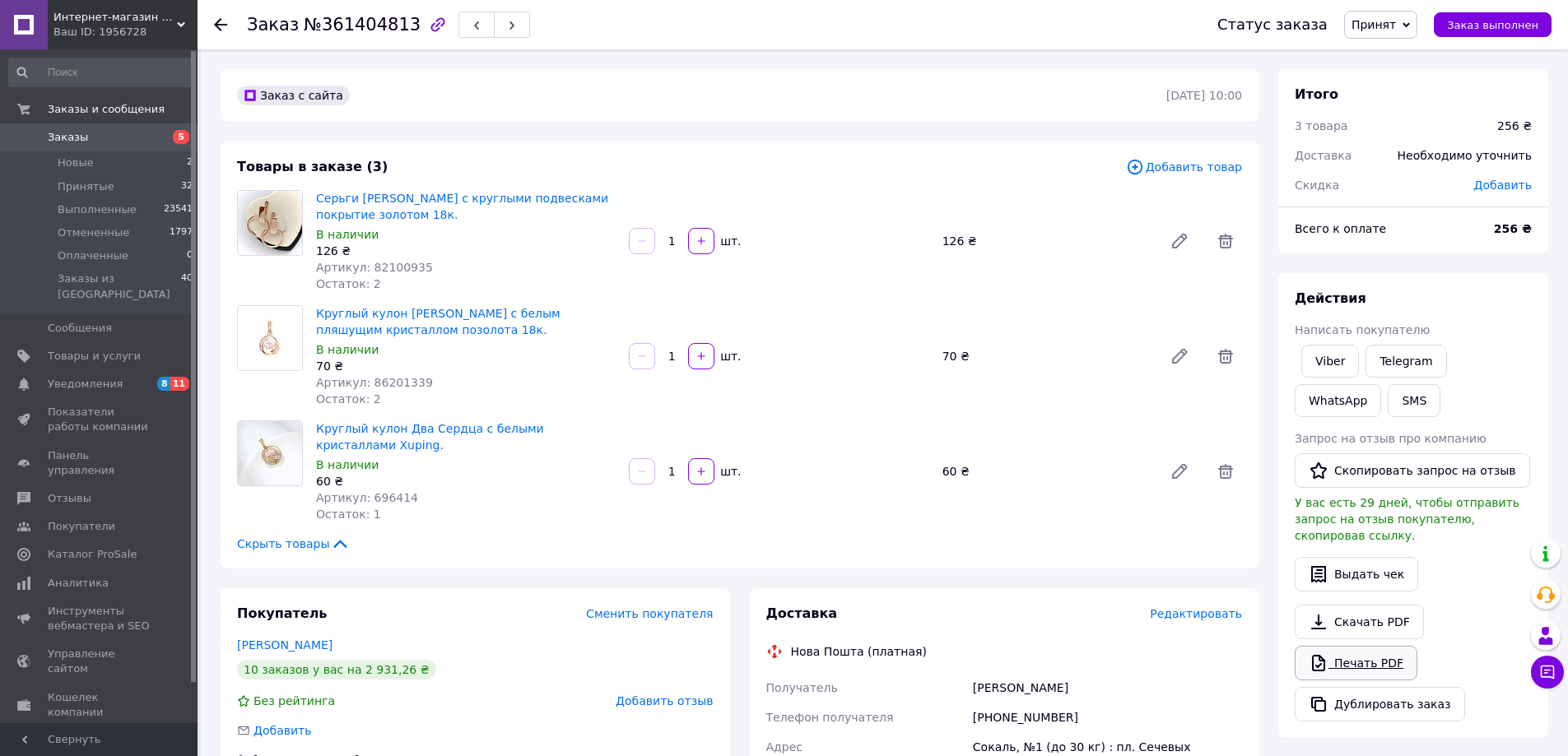
click at [1366, 648] on link "Печать PDF" at bounding box center [1355, 662] width 123 height 34
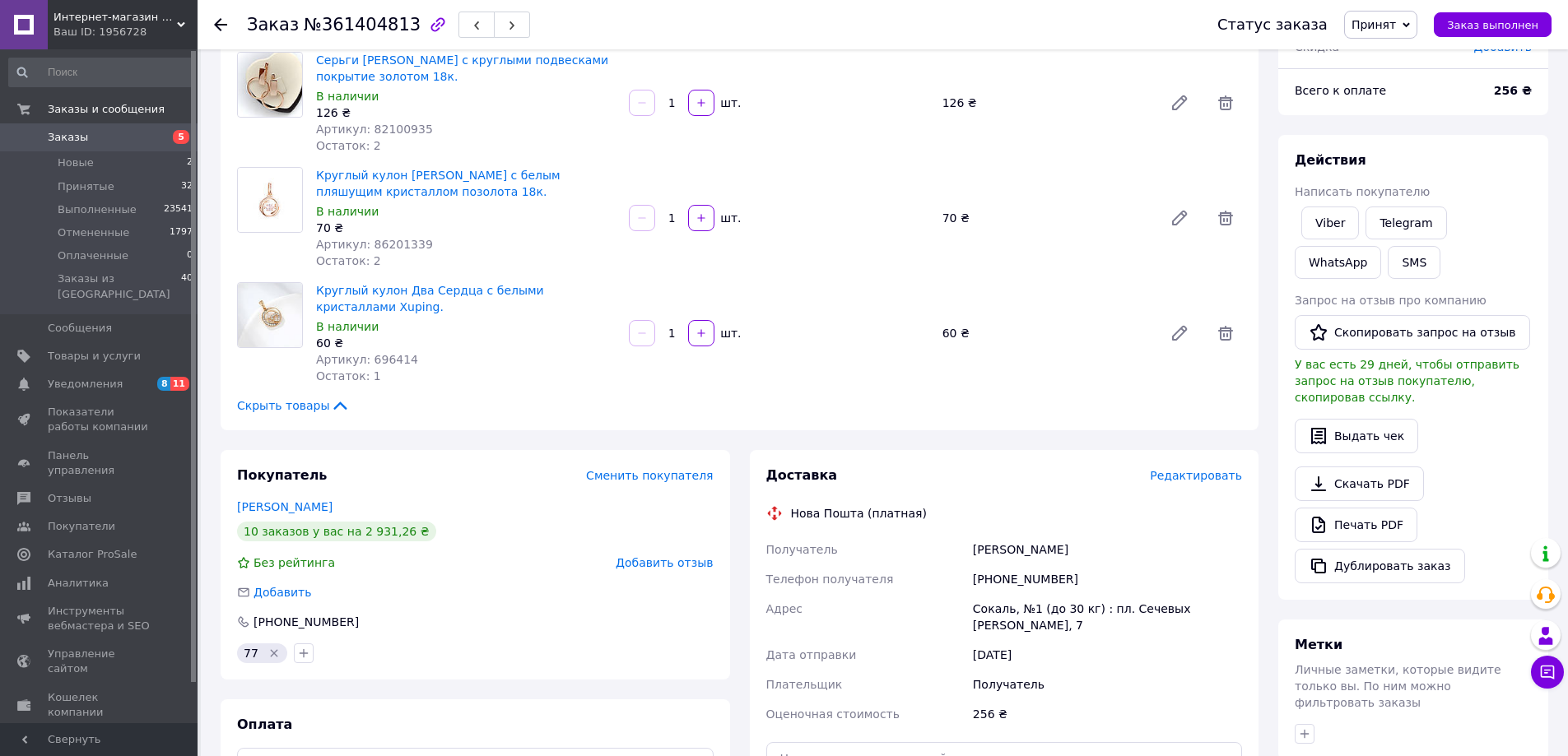
scroll to position [329, 0]
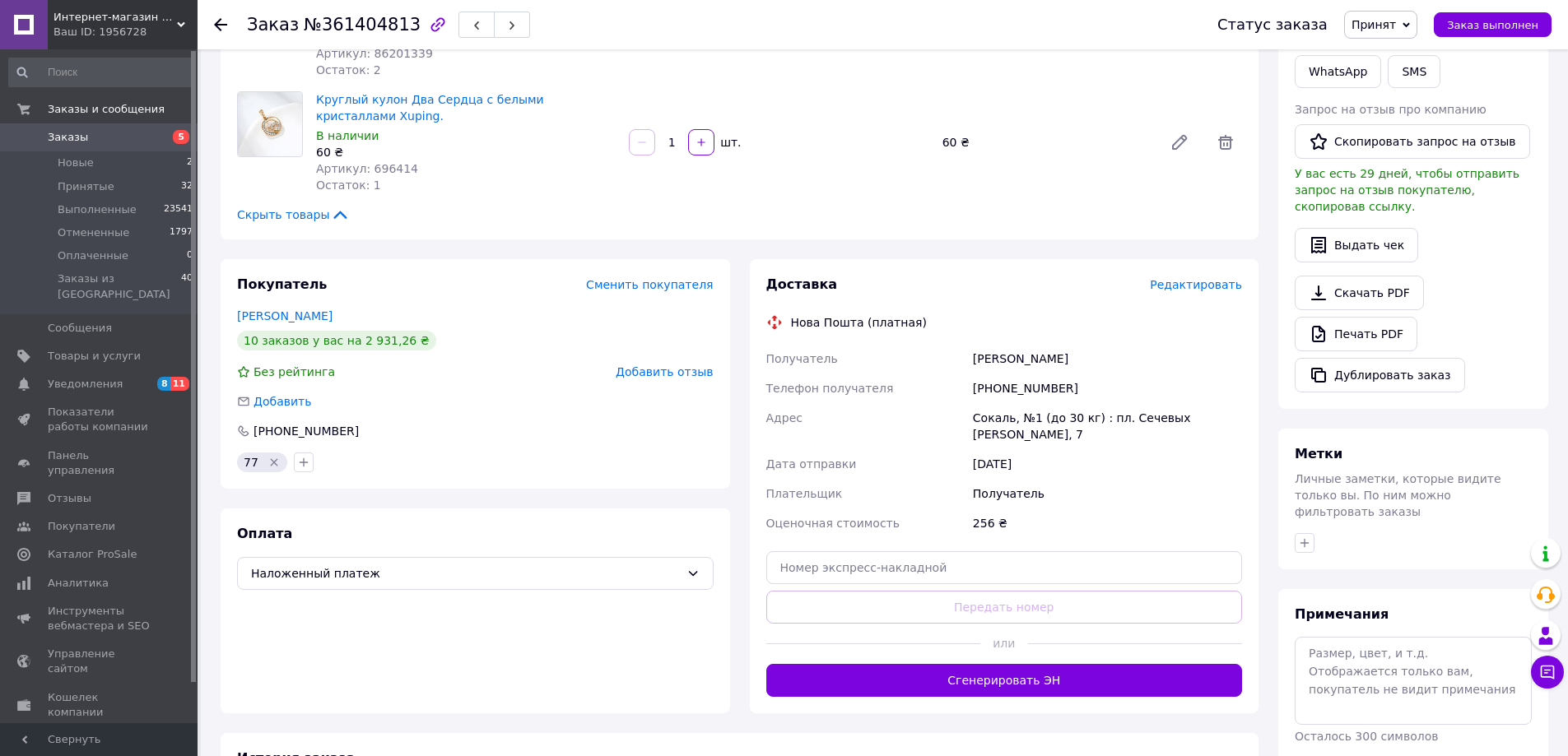
click at [1007, 384] on div "[PHONE_NUMBER]" at bounding box center [1107, 388] width 276 height 30
copy div "380988870742"
click at [979, 351] on div "[PERSON_NAME]" at bounding box center [1107, 359] width 276 height 30
click at [980, 354] on div "[PERSON_NAME]" at bounding box center [1107, 359] width 276 height 30
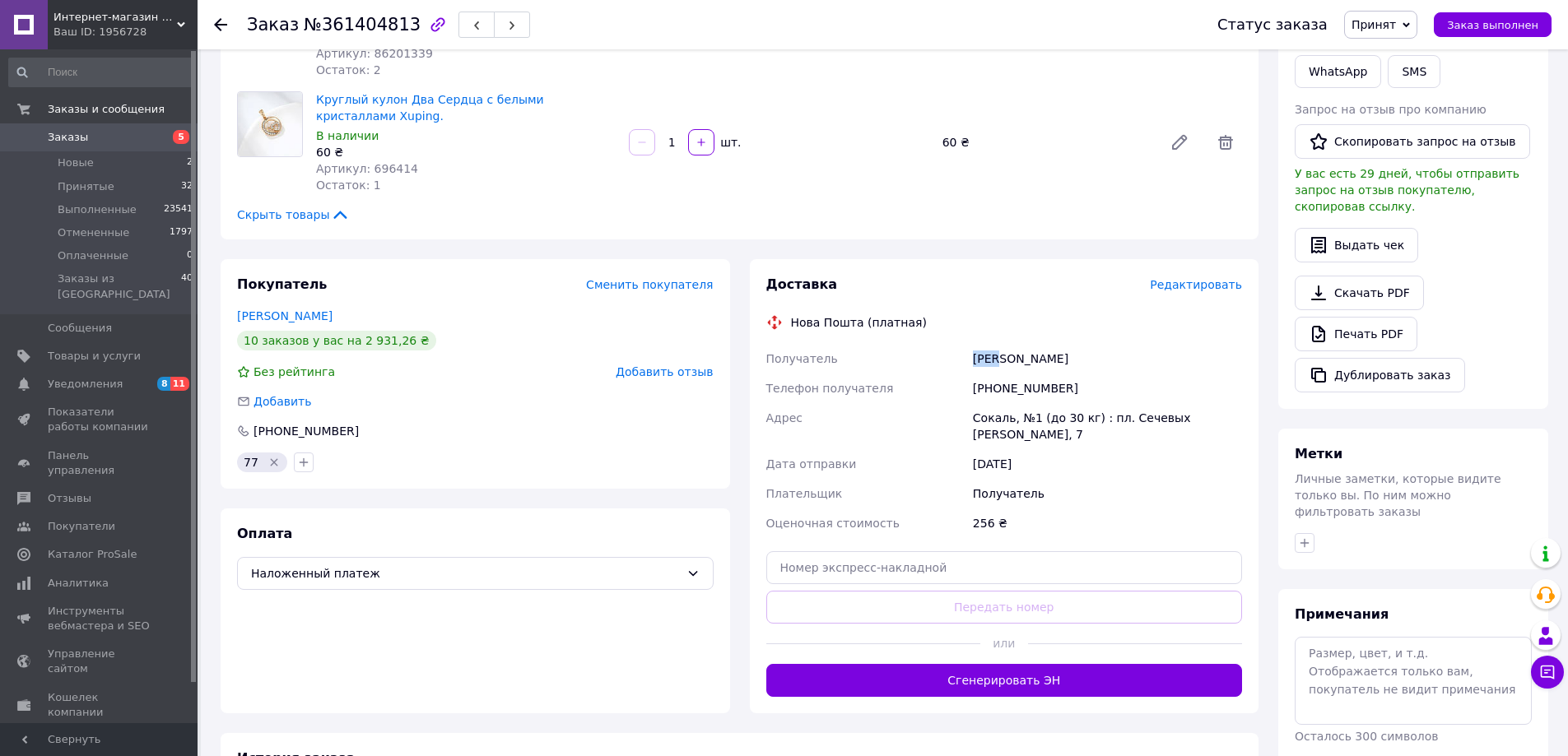
click at [980, 354] on div "[PERSON_NAME]" at bounding box center [1107, 359] width 276 height 30
copy div "Жук"
click at [989, 415] on div "Сокаль, №1 (до 30 кг) : пл. Сечевых [PERSON_NAME], 7" at bounding box center [1107, 426] width 276 height 46
copy div "Сокаль"
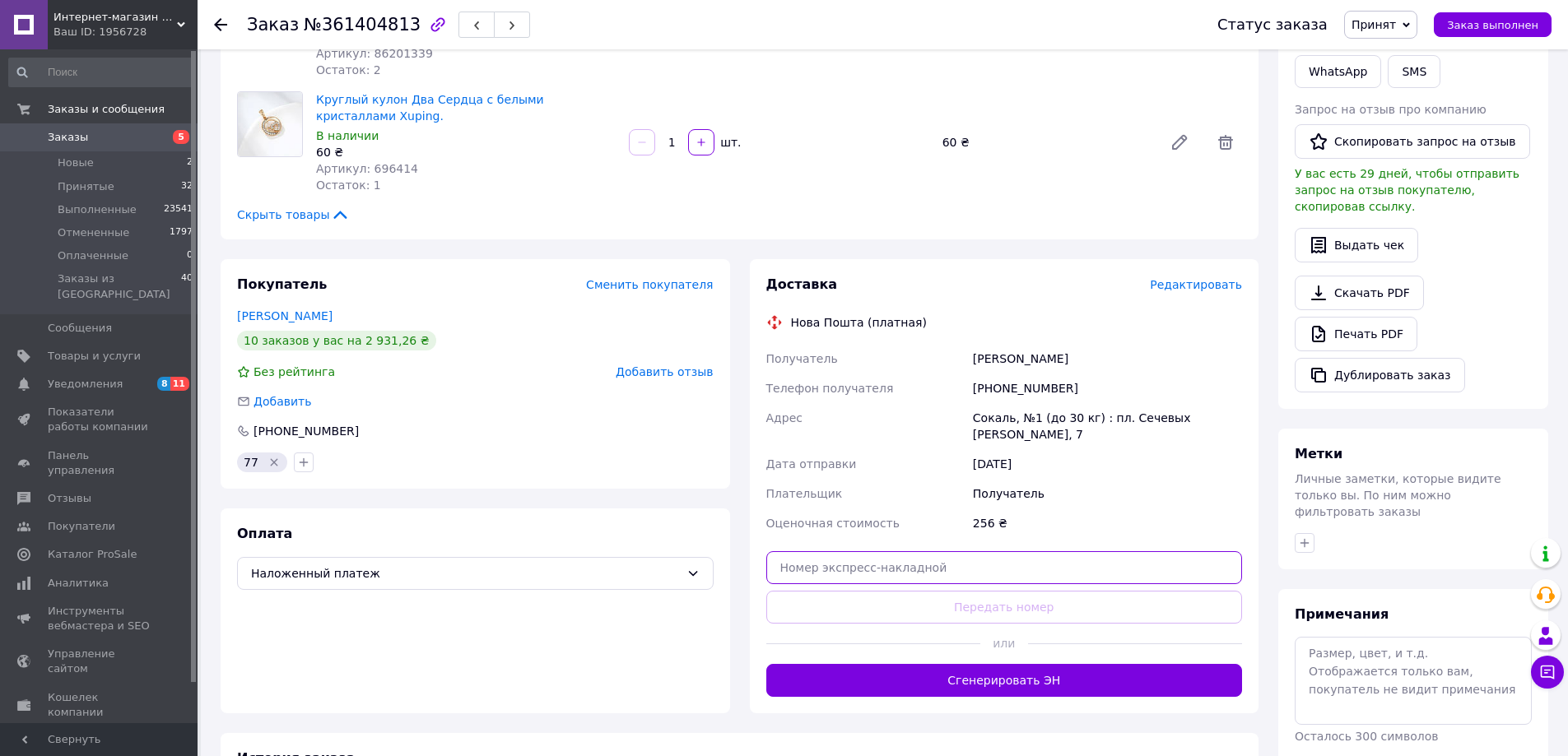
click at [904, 551] on input "text" at bounding box center [1004, 568] width 477 height 33
paste input "20451247329277"
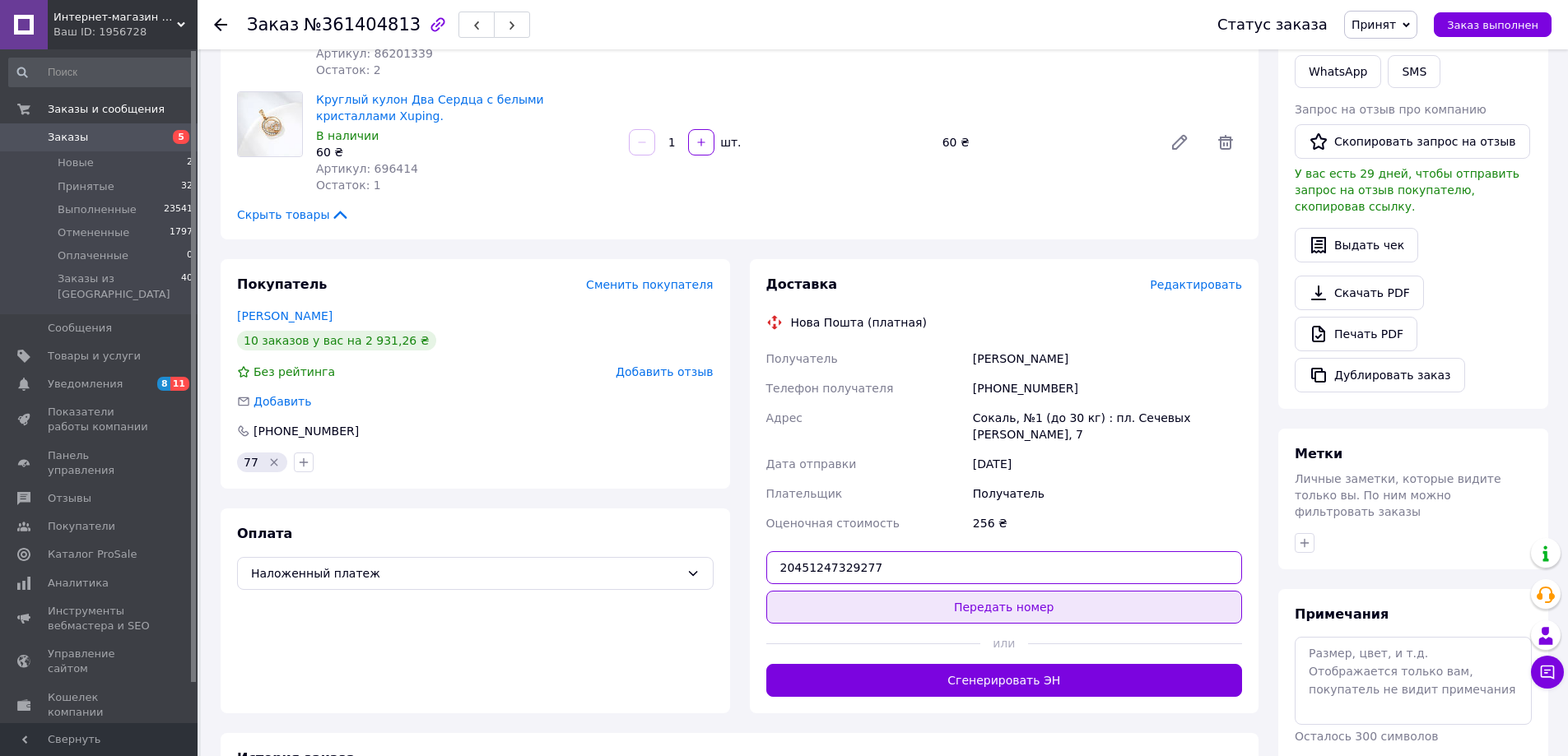
type input "20451247329277"
click at [940, 593] on button "Передать номер" at bounding box center [1004, 608] width 477 height 33
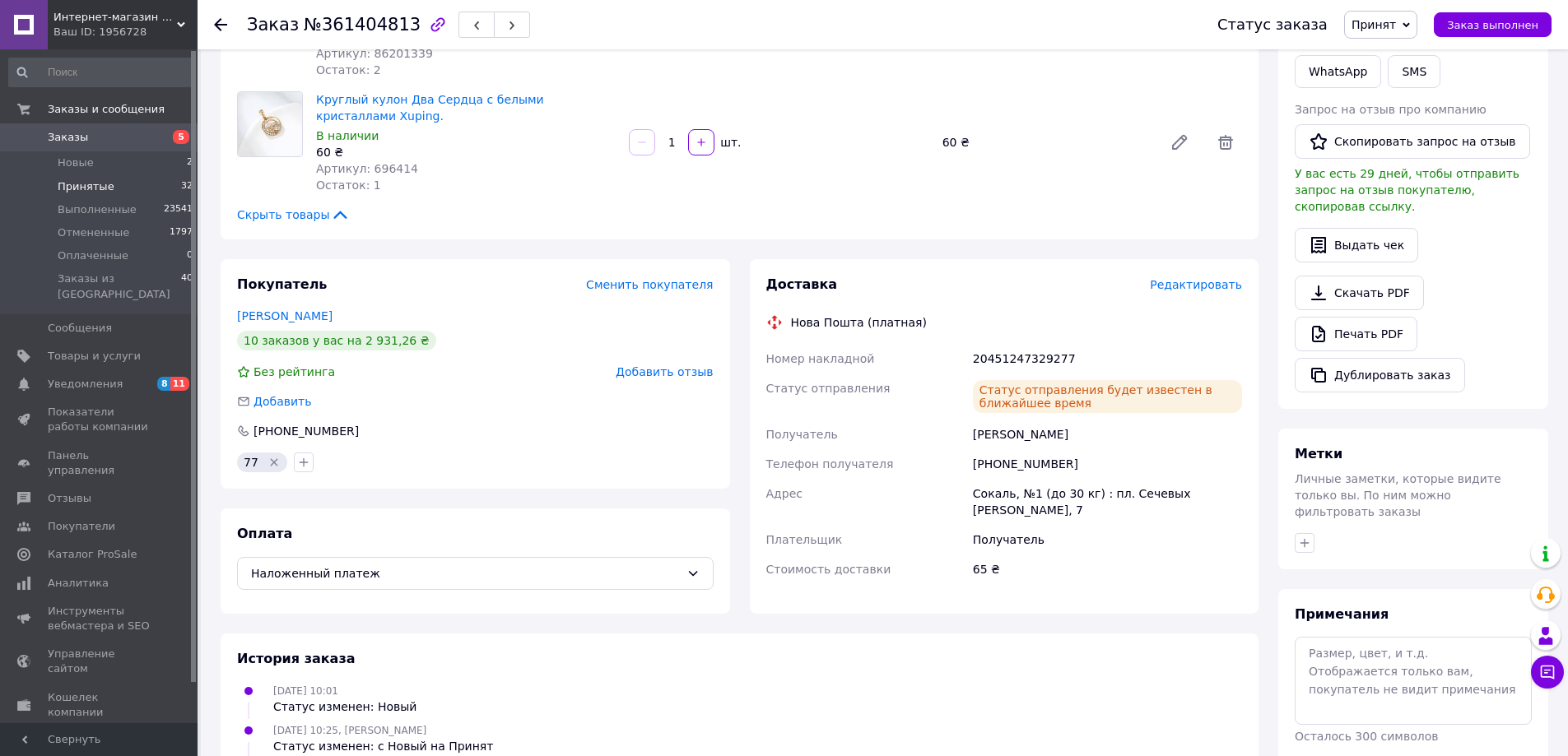
click at [85, 190] on span "Принятые" at bounding box center [86, 186] width 57 height 15
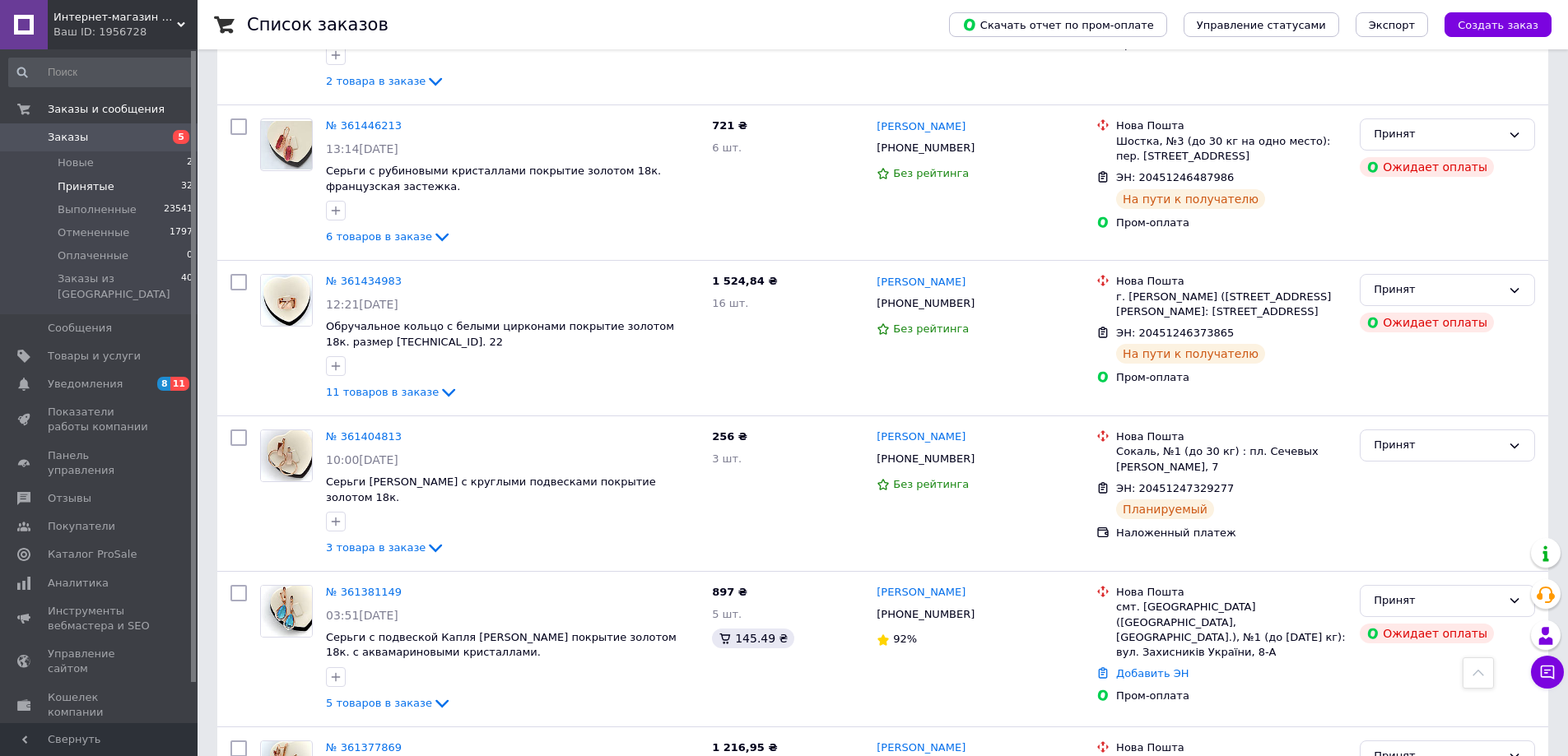
scroll to position [1974, 0]
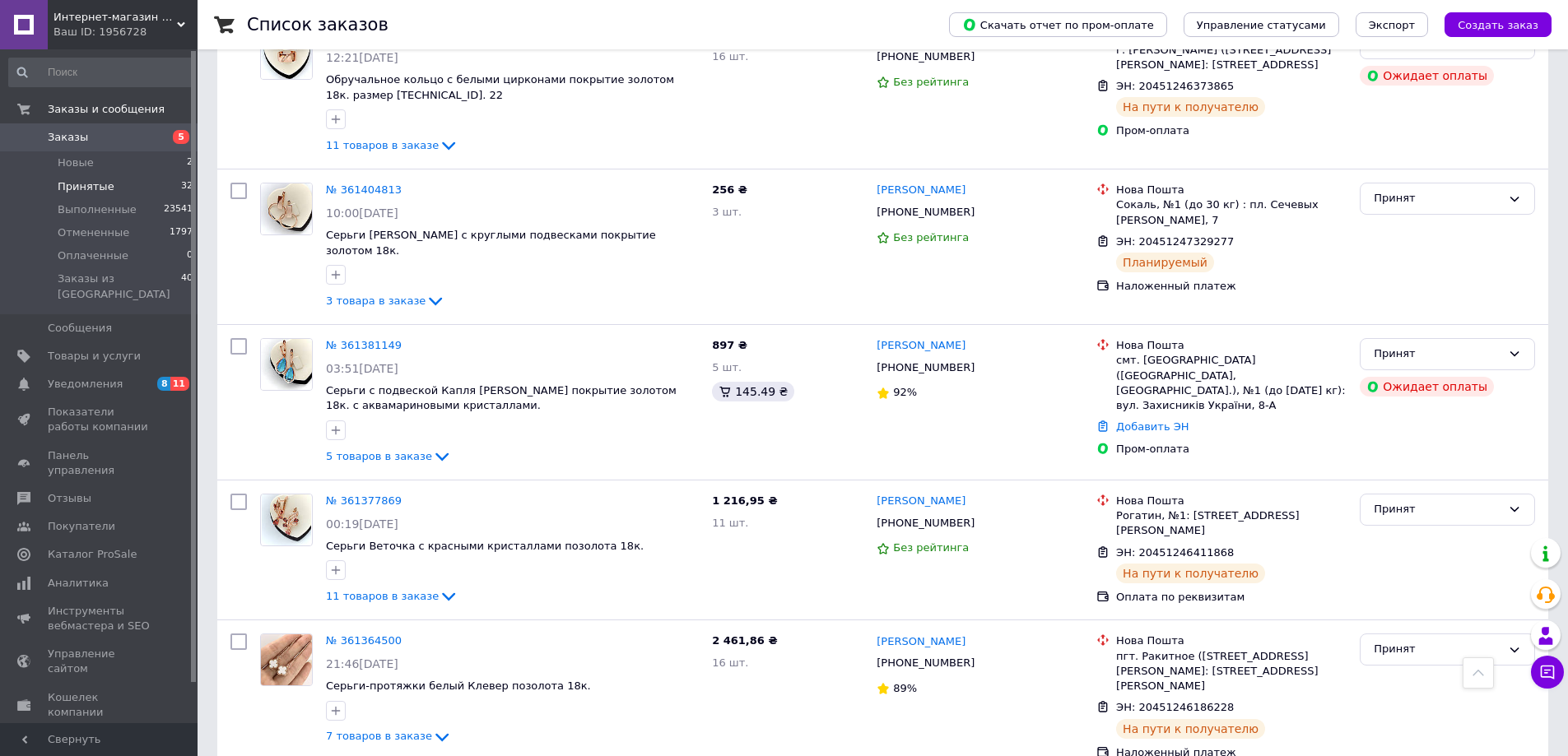
click at [71, 190] on span "Принятые" at bounding box center [86, 186] width 57 height 15
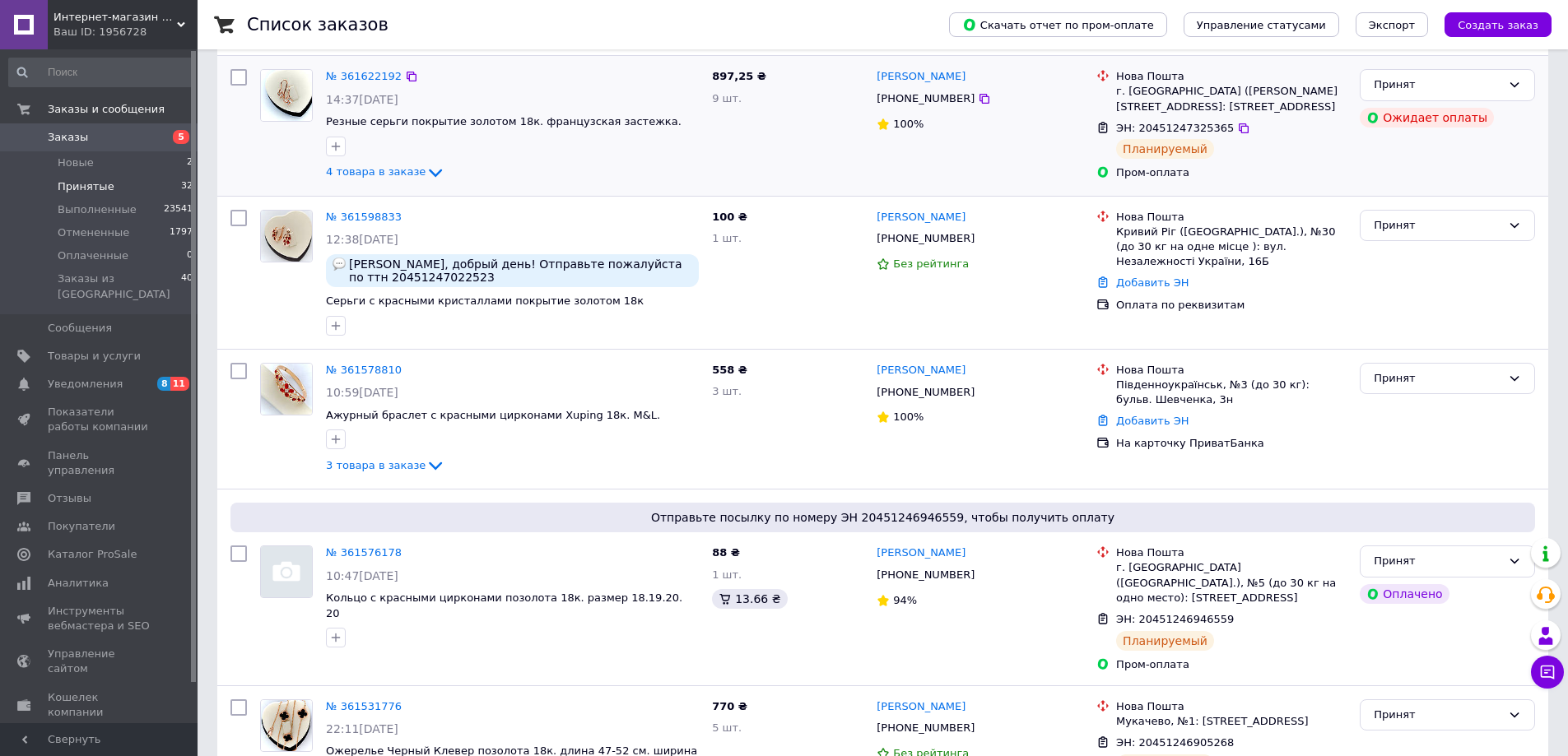
scroll to position [82, 0]
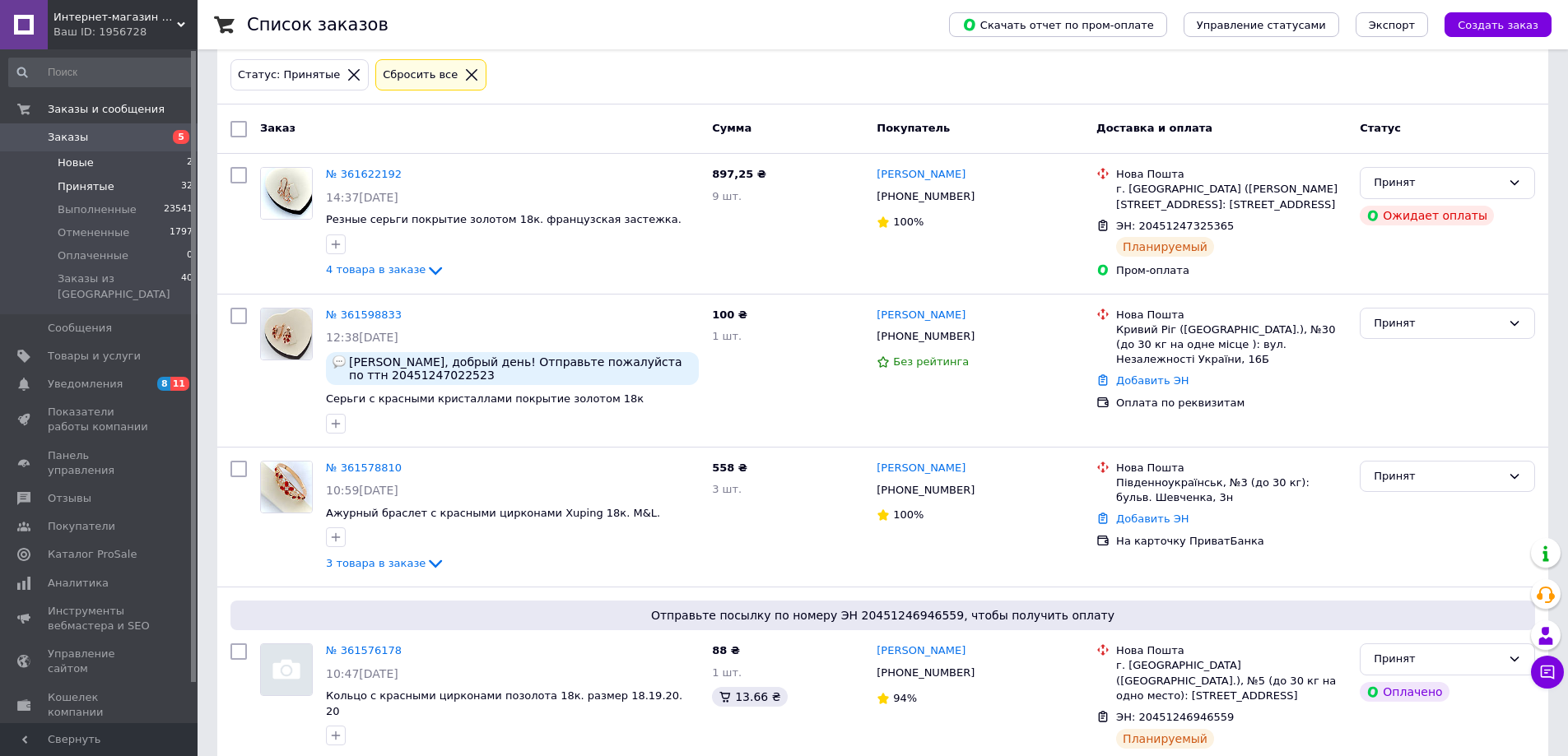
click at [88, 166] on span "Новые" at bounding box center [75, 163] width 36 height 15
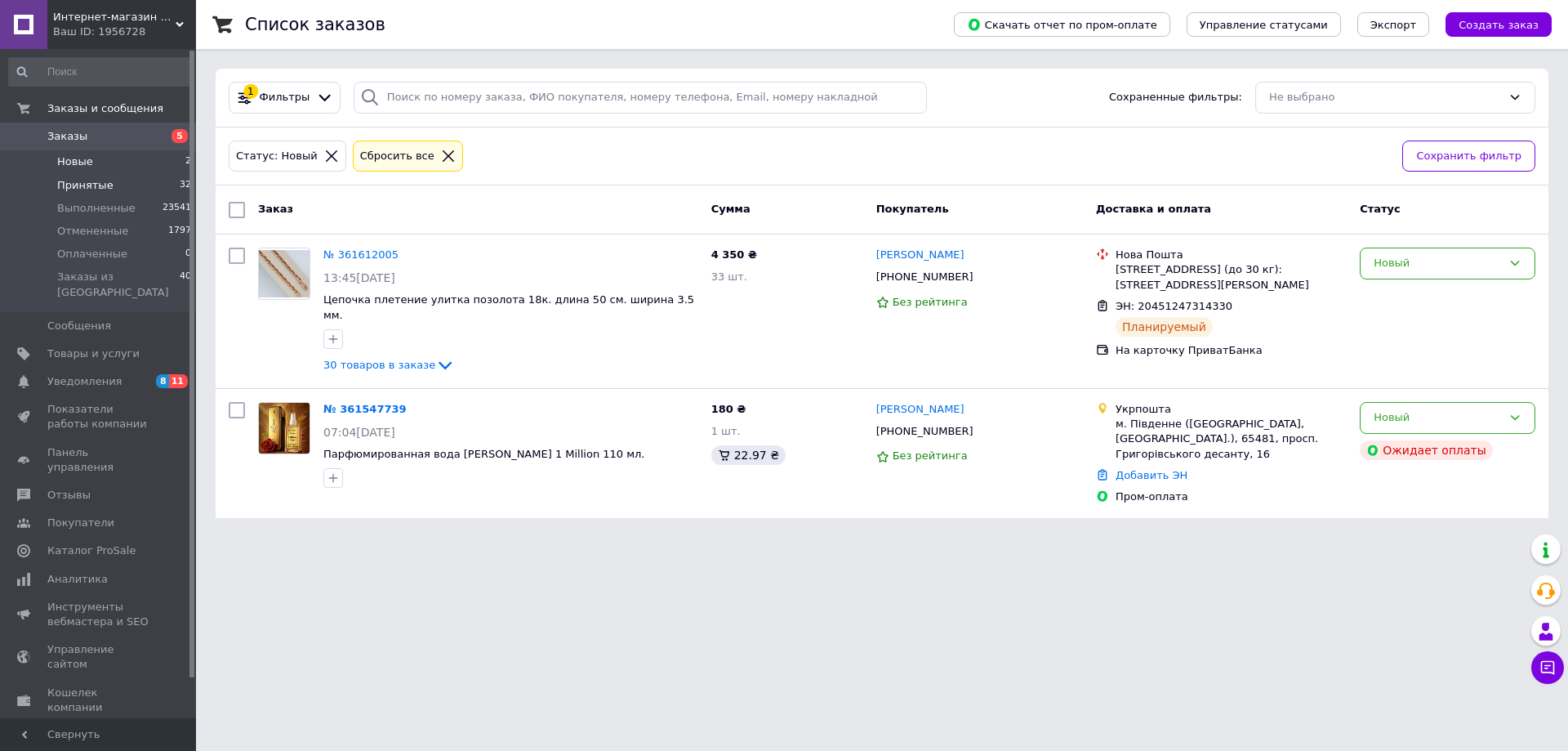
click at [71, 187] on span "Принятые" at bounding box center [85, 185] width 57 height 15
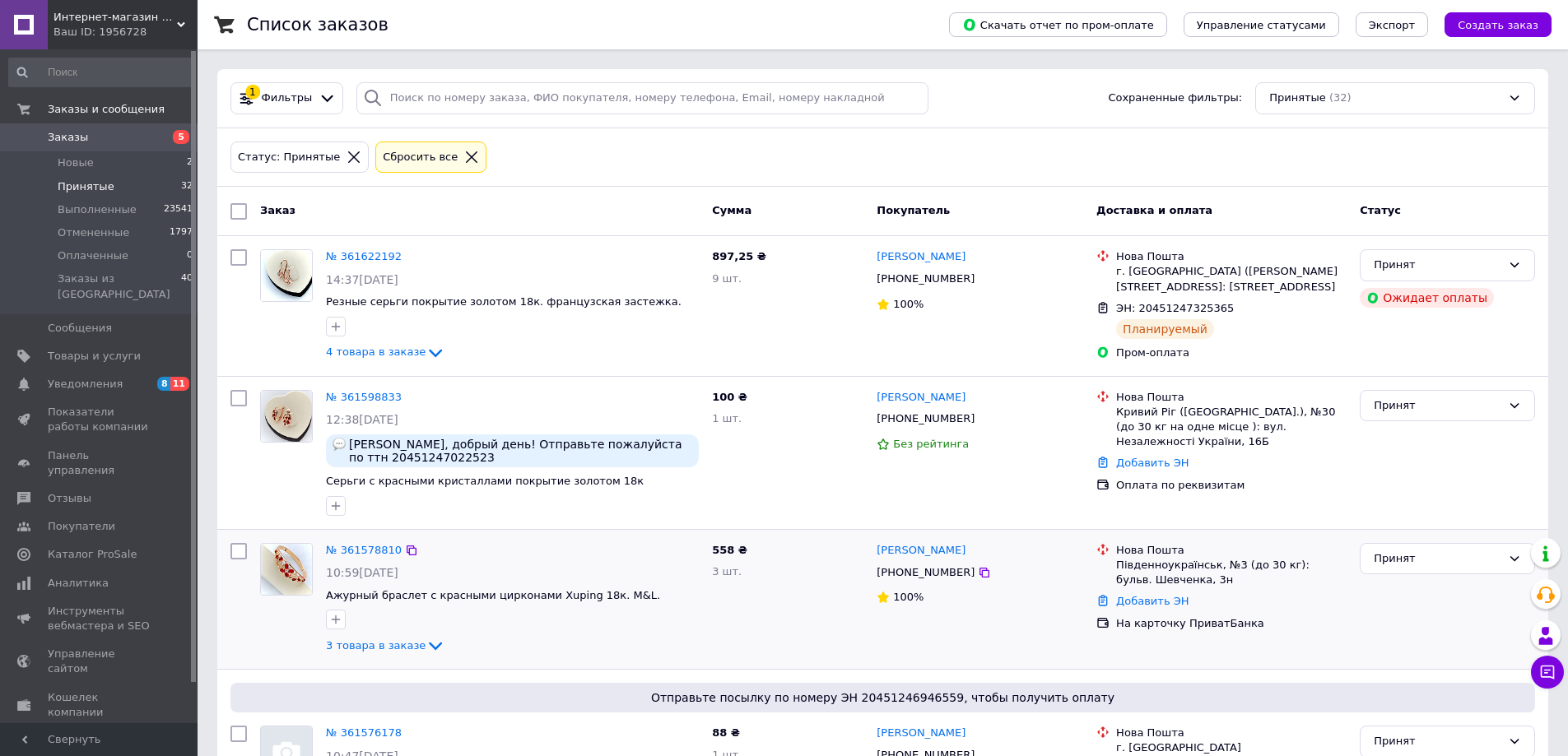
click at [357, 539] on div "№ 361578810 10:59[DATE] Ажурный браслет с красными цирконами Xuping 18к. M&L. 3…" at bounding box center [512, 599] width 386 height 126
click at [359, 554] on link "№ 361578810" at bounding box center [363, 549] width 76 height 12
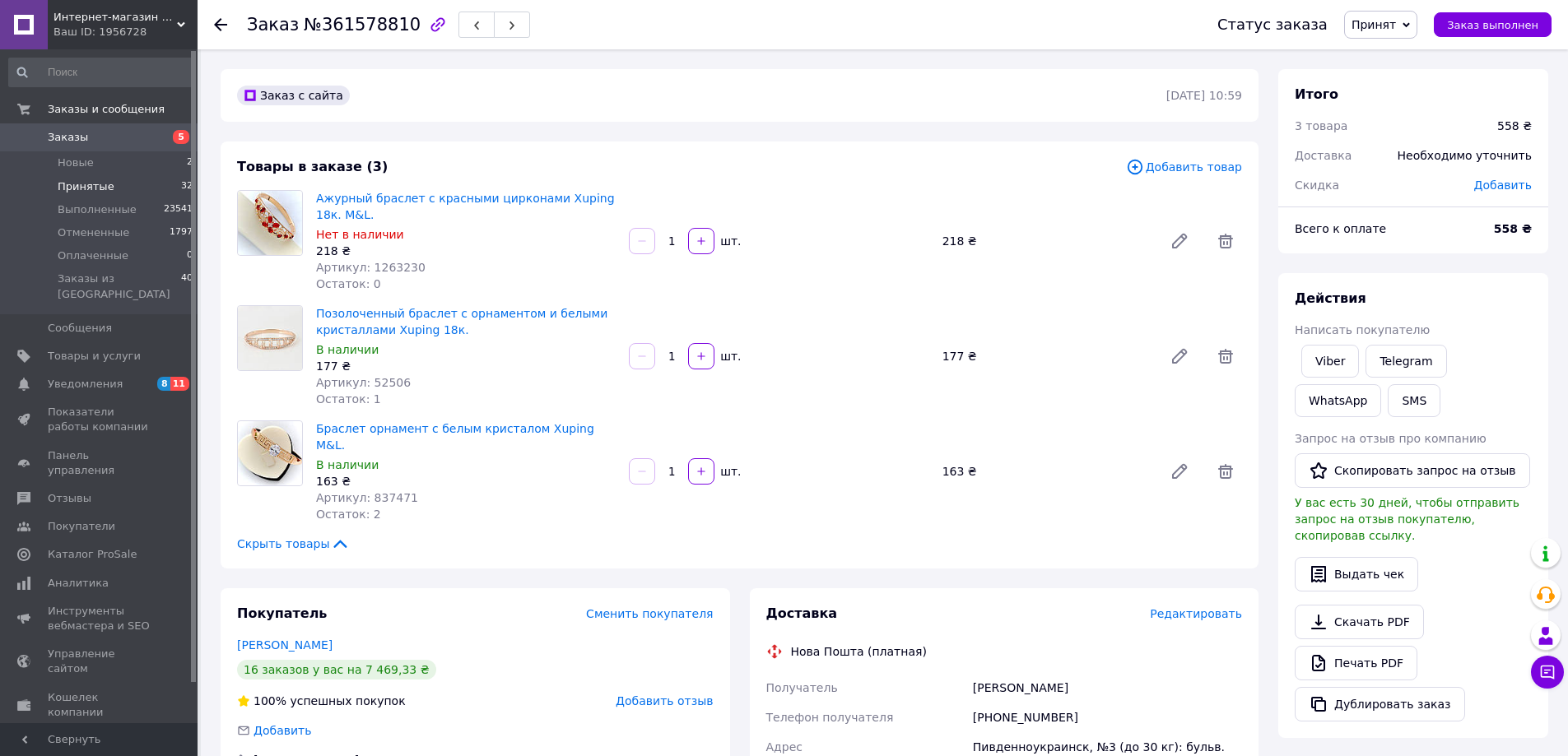
click at [65, 184] on span "Принятые" at bounding box center [86, 186] width 57 height 15
